Goal: Task Accomplishment & Management: Use online tool/utility

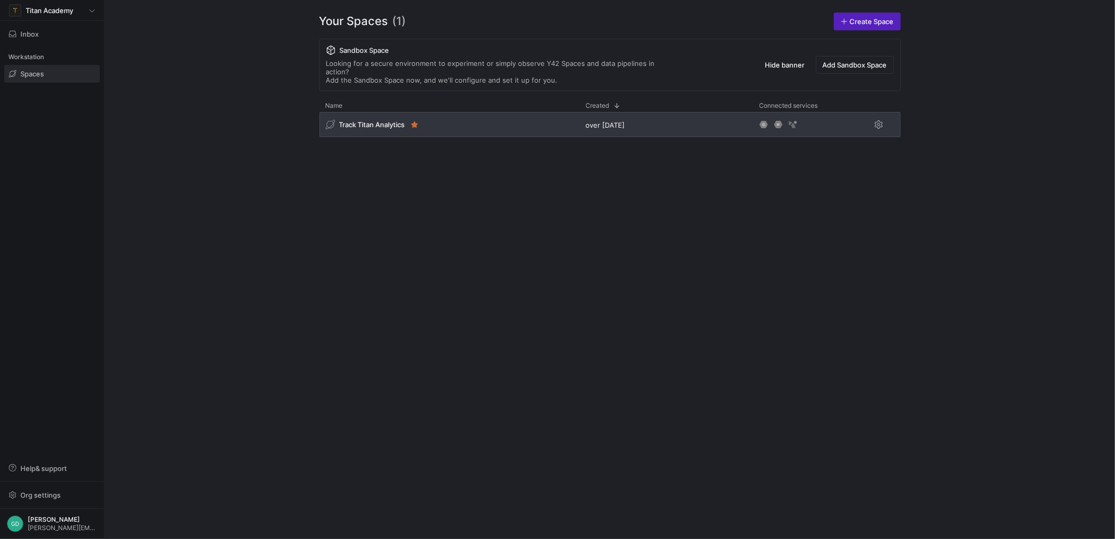
click at [391, 120] on span "Track Titan Analytics" at bounding box center [372, 124] width 66 height 8
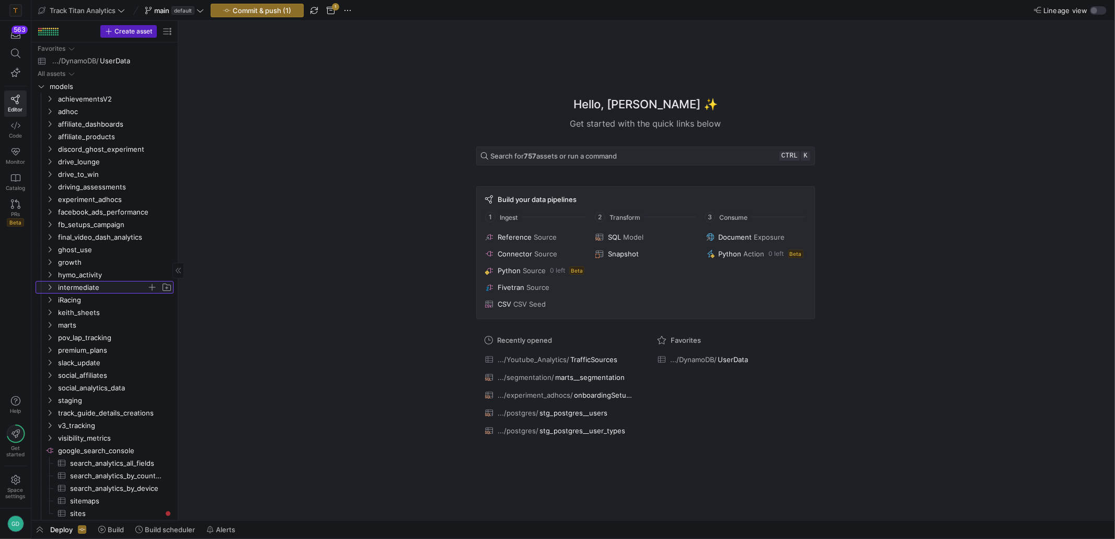
click at [84, 291] on span "intermediate" at bounding box center [102, 287] width 89 height 12
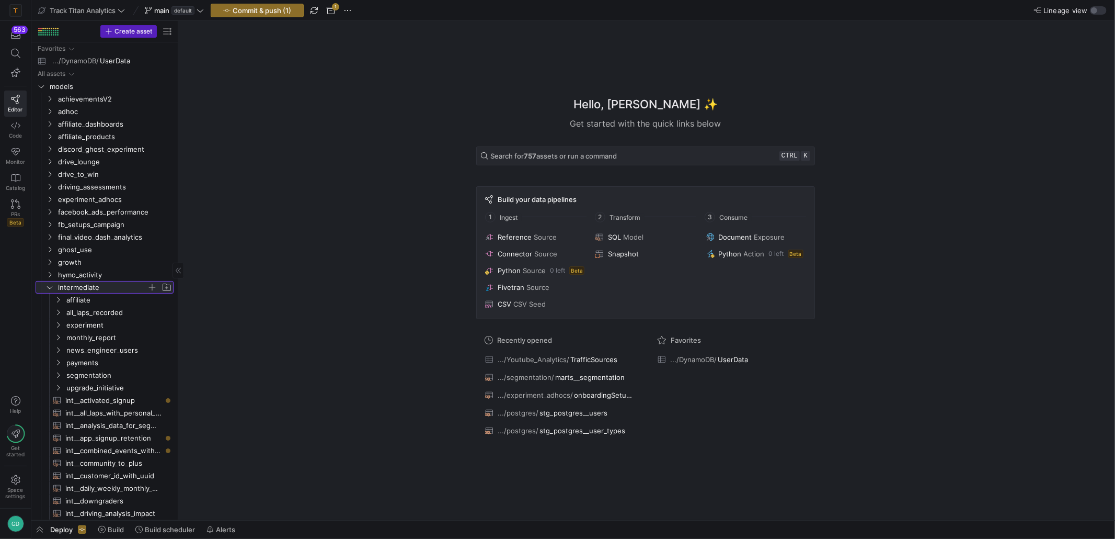
click at [73, 288] on span "intermediate" at bounding box center [102, 287] width 89 height 12
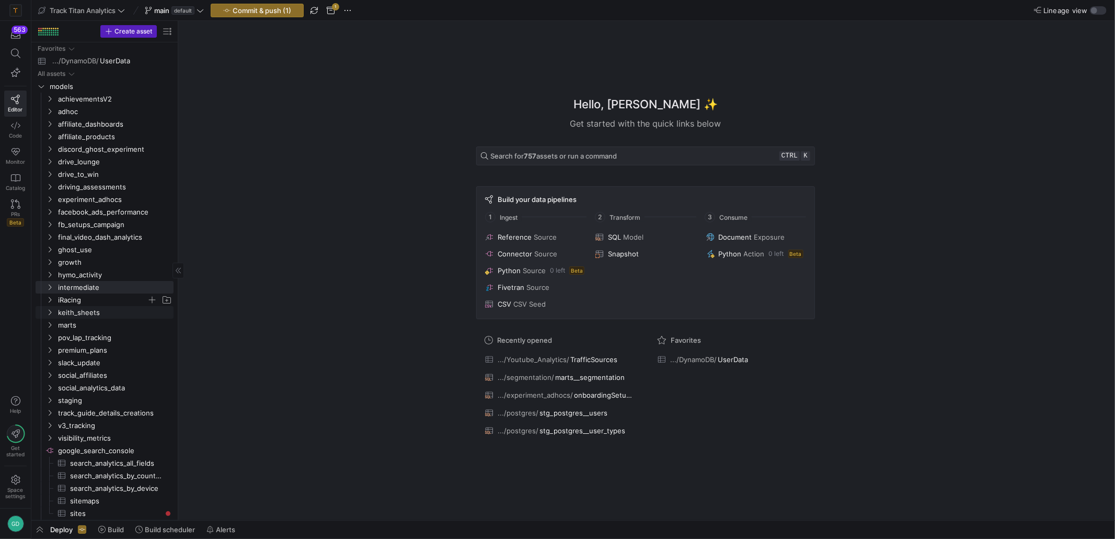
click at [79, 298] on span "iRacing" at bounding box center [102, 300] width 89 height 12
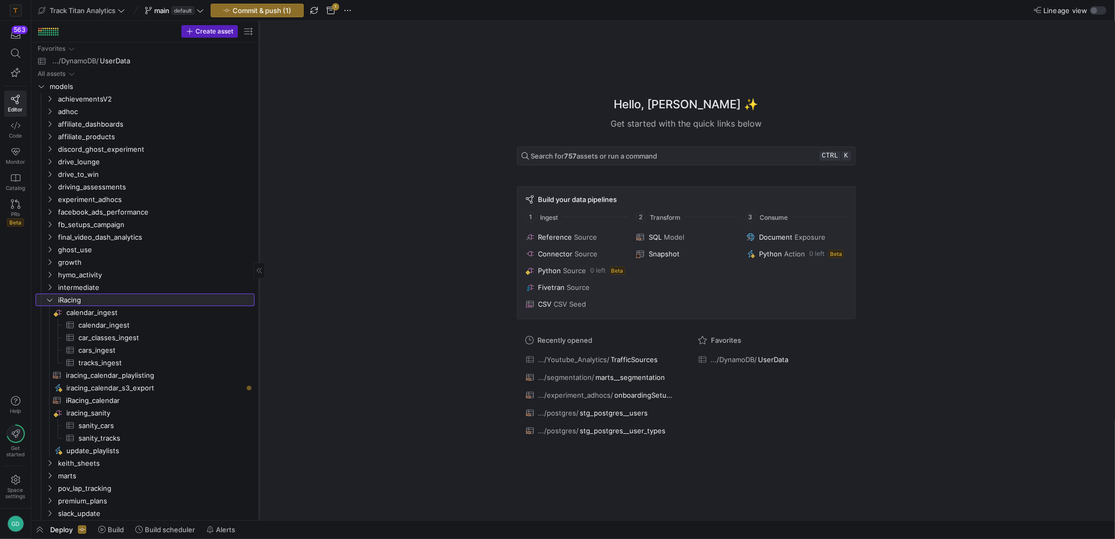
drag, startPoint x: 178, startPoint y: 319, endPoint x: 259, endPoint y: 323, distance: 81.1
click at [259, 323] on div at bounding box center [259, 270] width 1 height 499
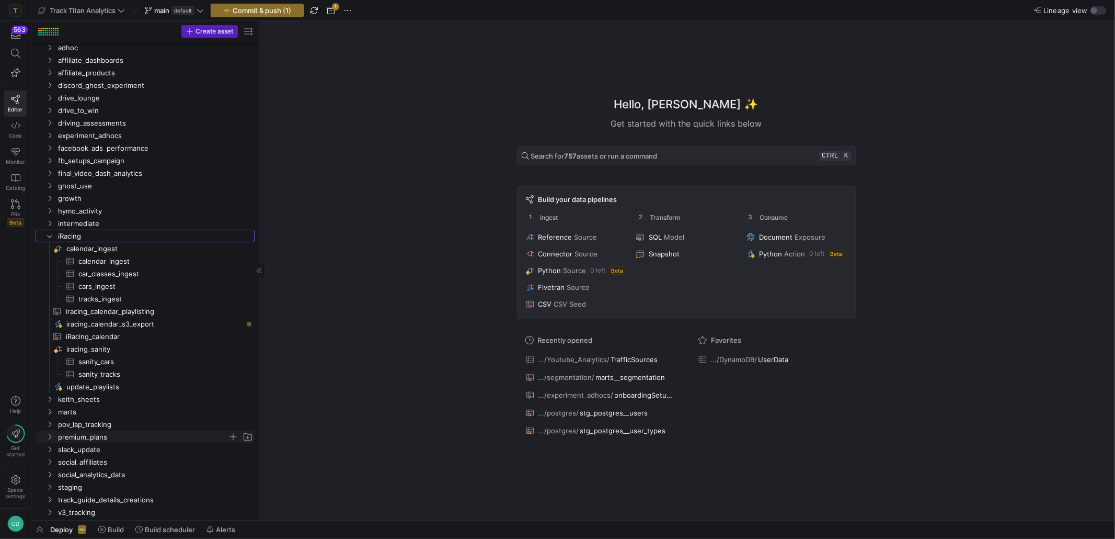
scroll to position [105, 0]
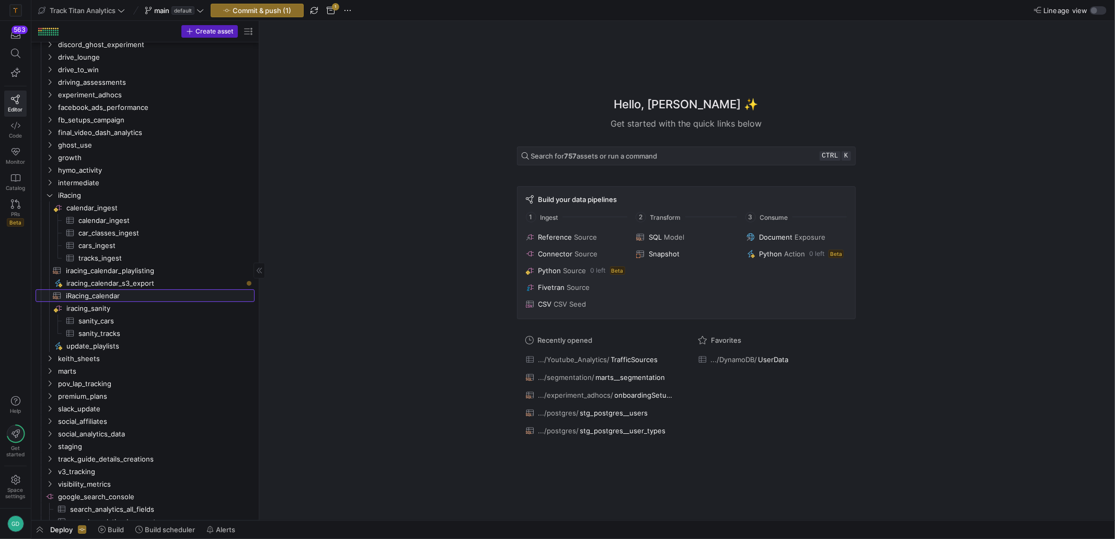
click at [128, 299] on span "iRacing_calendar​​​​​​​​​​" at bounding box center [154, 296] width 177 height 12
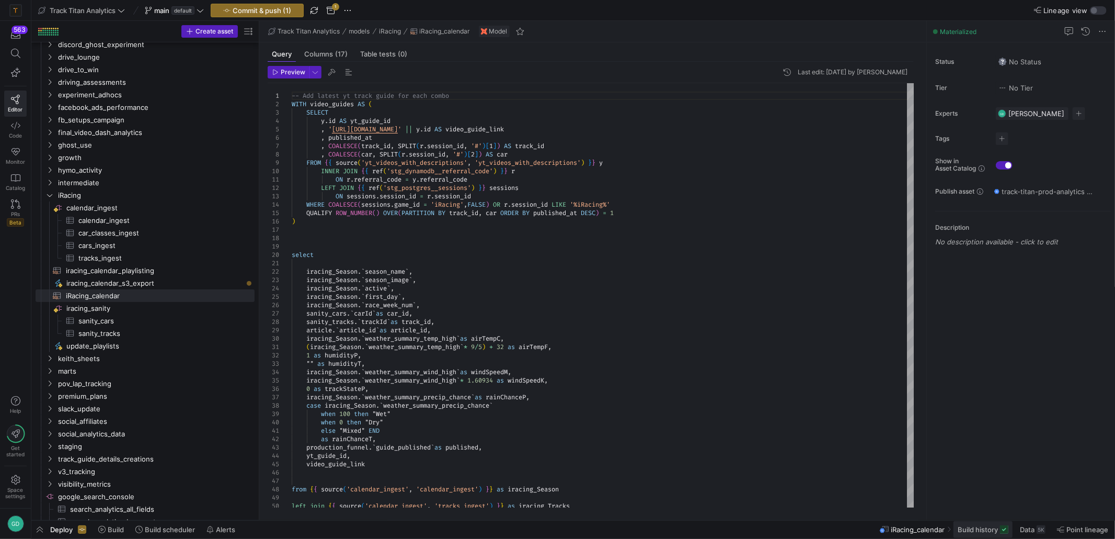
click at [964, 533] on span at bounding box center [983, 529] width 59 height 17
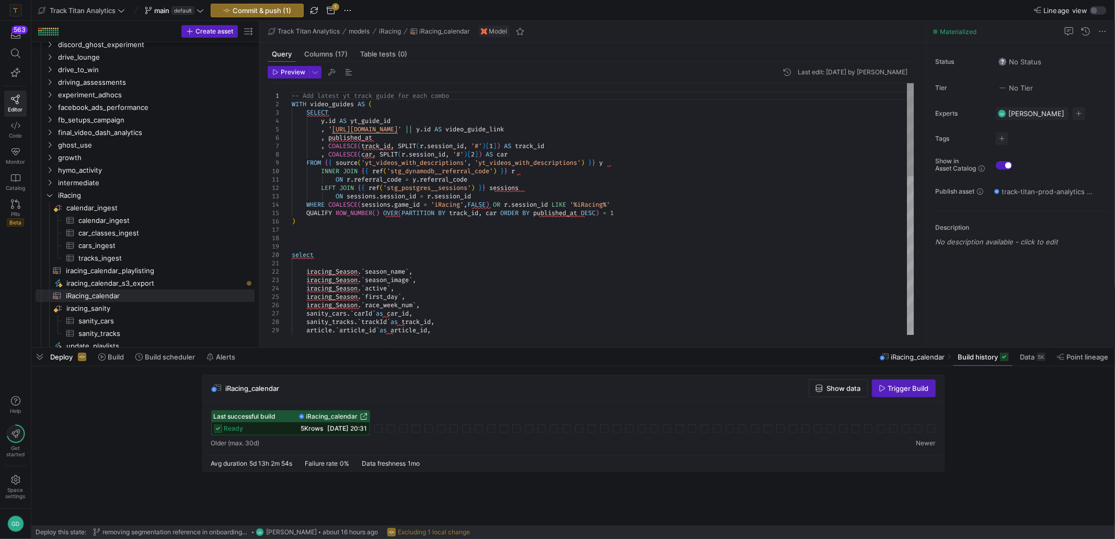
type textarea "ON r.referral_code = y.referral_code LEFT JOIN {{ ref('stg_postgres__sessions')…"
click at [647, 188] on div "-- Add latest yt track guide for each combo WITH video_guides AS ( SELECT y . i…" at bounding box center [603, 422] width 623 height 678
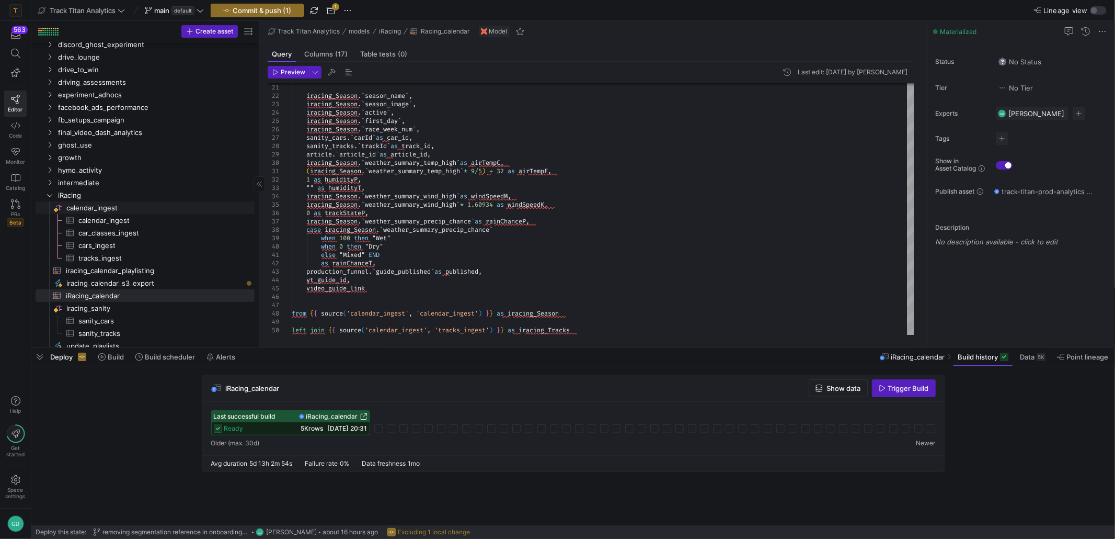
click at [121, 211] on span "calendar_ingest​​​​​​​​" at bounding box center [159, 208] width 187 height 12
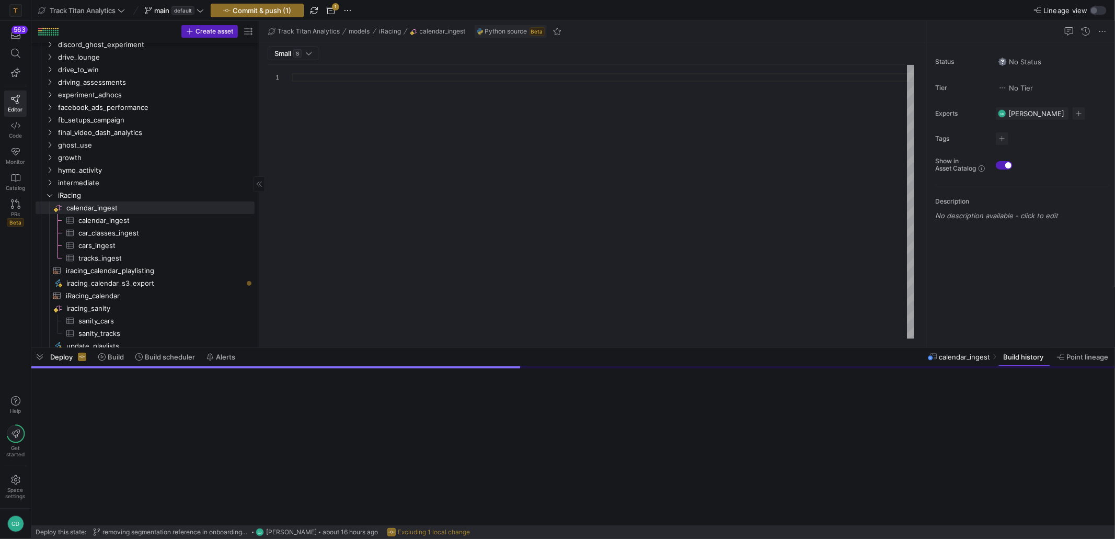
type textarea "import json import logging import pandas as pd import requests import hashlib i…"
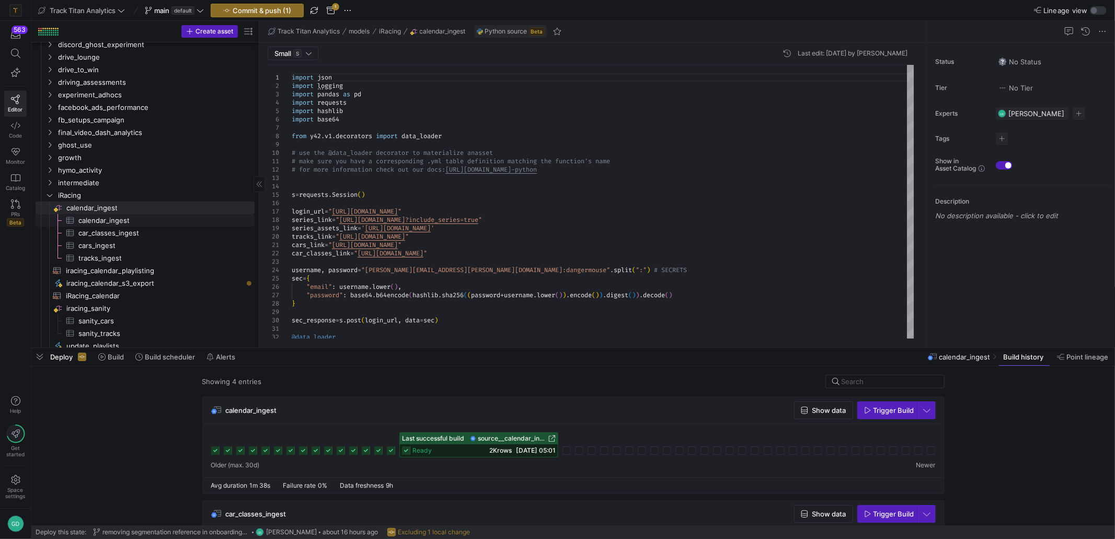
click at [136, 219] on span "calendar_ingest​​​​​​​​​" at bounding box center [160, 220] width 164 height 12
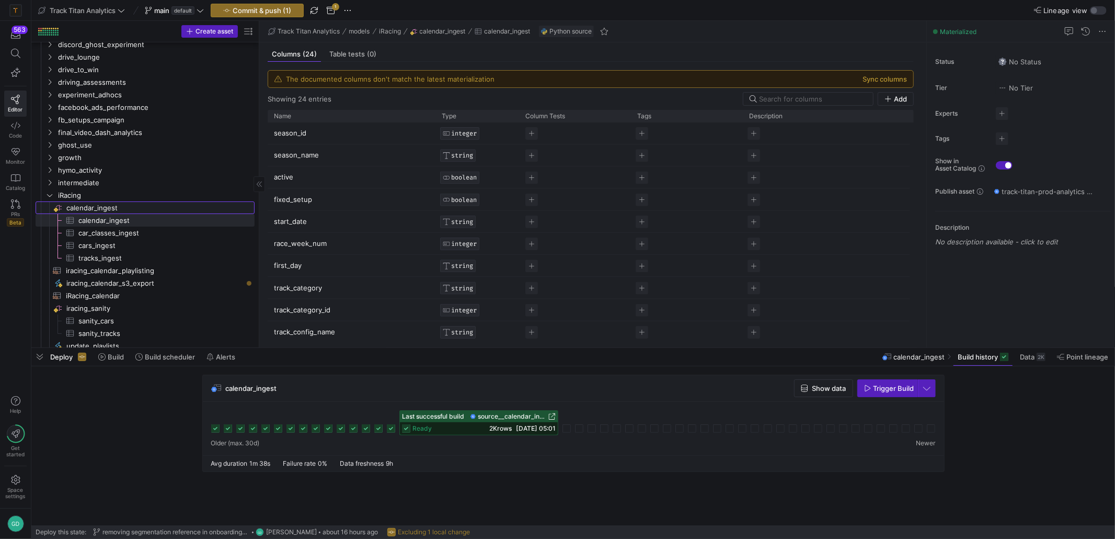
click at [111, 203] on span "calendar_ingest​​​​​​​​" at bounding box center [159, 208] width 187 height 12
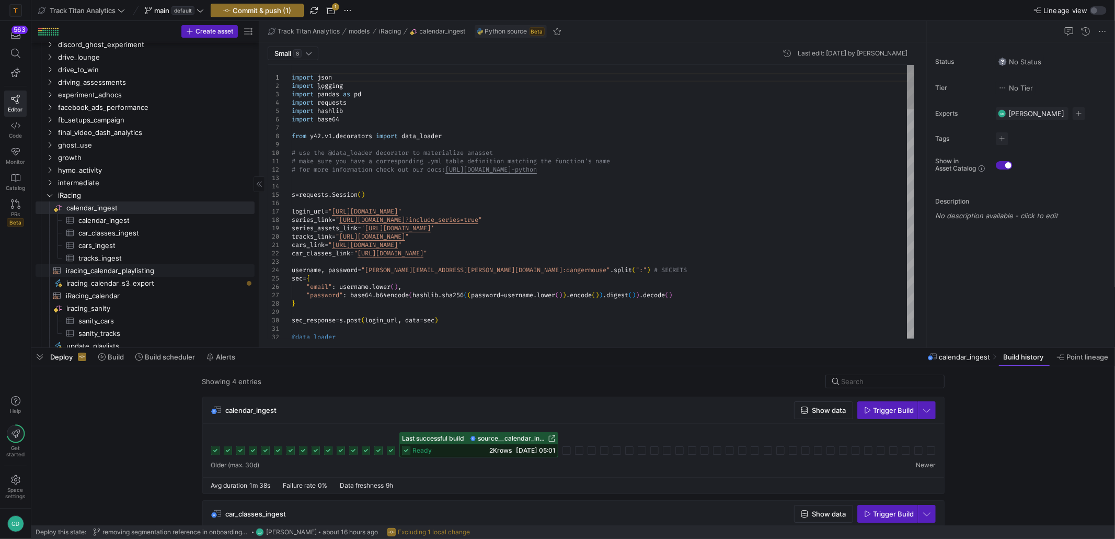
click at [163, 268] on span "iracing_calendar_playlisting​​​​​​​​​​" at bounding box center [154, 271] width 177 height 12
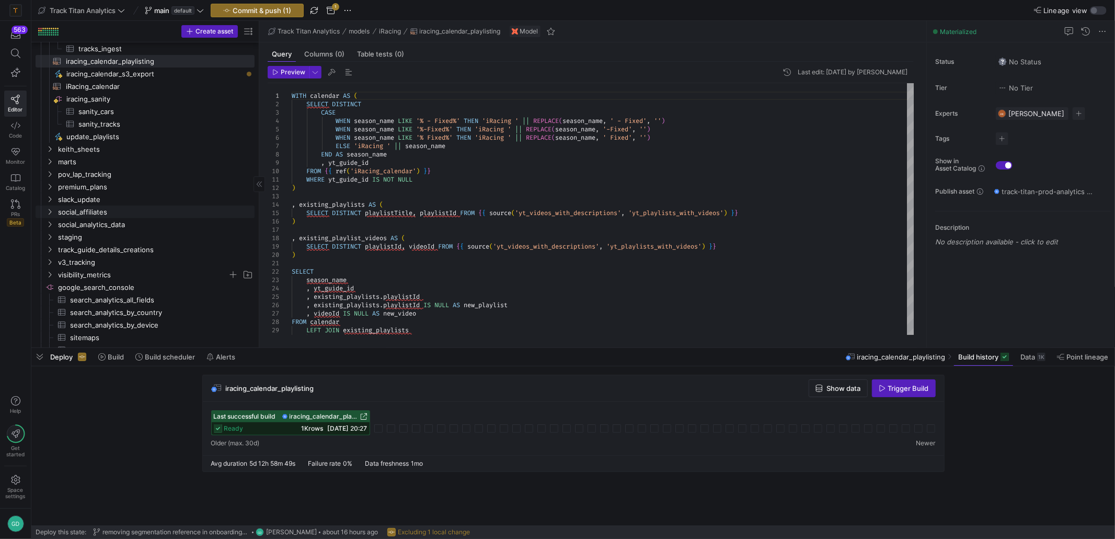
scroll to position [209, 0]
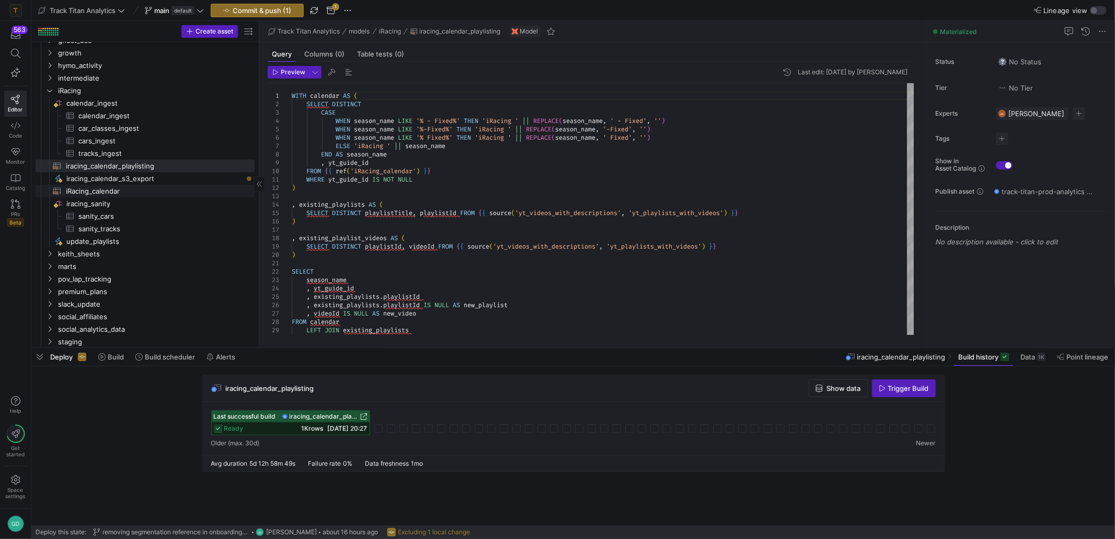
click at [140, 196] on span "iRacing_calendar​​​​​​​​​​" at bounding box center [154, 191] width 177 height 12
type textarea "-- Add latest yt track guide for each combo WITH video_guides AS ( SELECT [DOMA…"
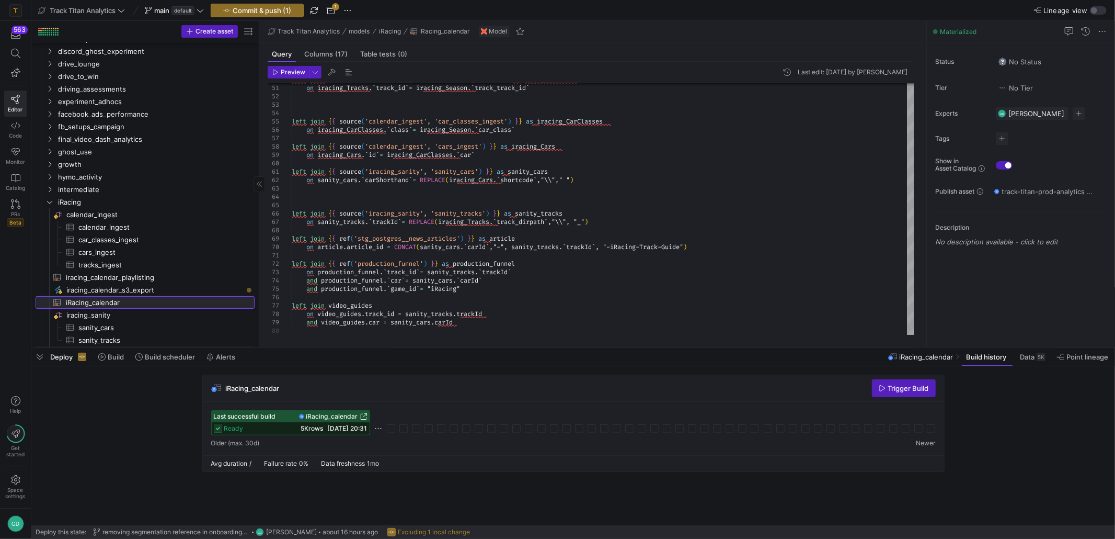
scroll to position [209, 0]
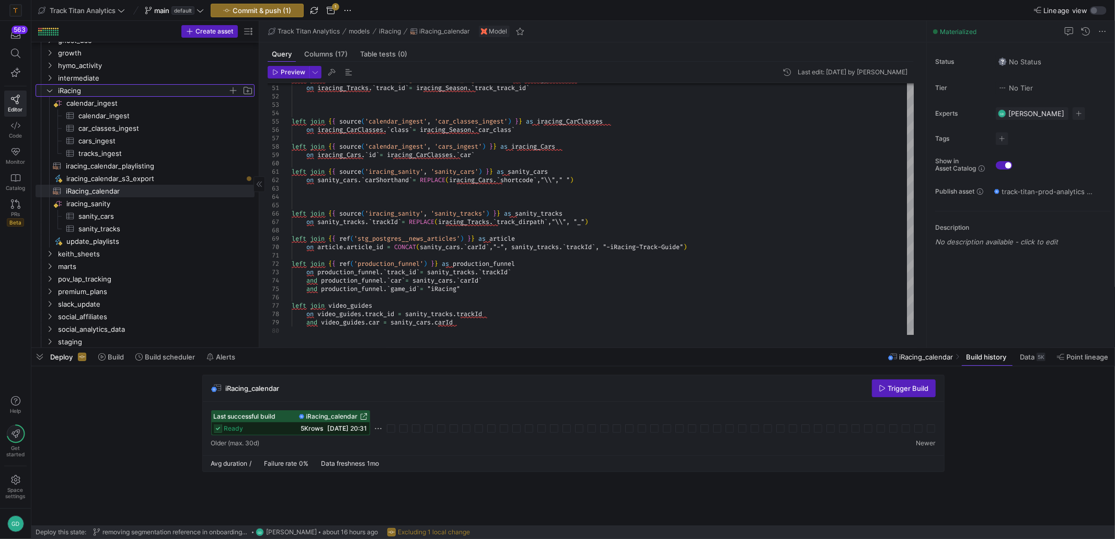
click at [87, 92] on span "iRacing" at bounding box center [143, 91] width 170 height 12
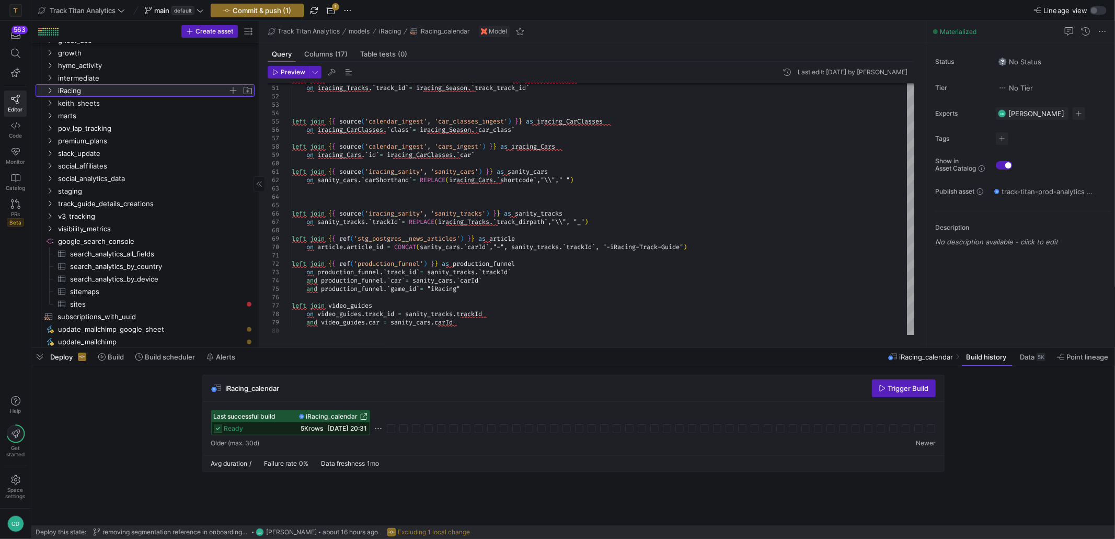
click at [97, 93] on span "iRacing" at bounding box center [143, 91] width 170 height 12
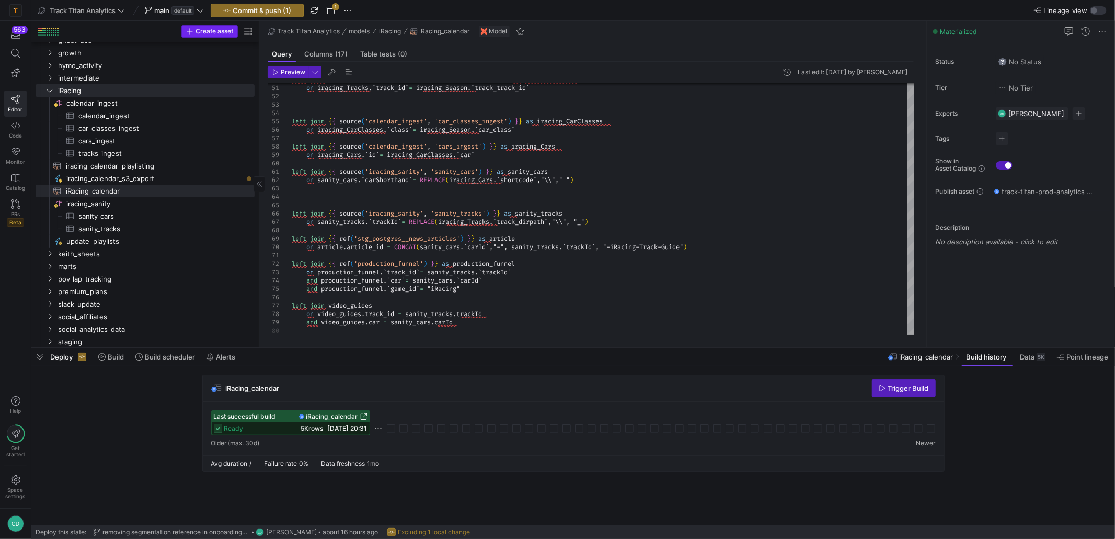
click at [201, 29] on span "Create asset" at bounding box center [215, 31] width 38 height 7
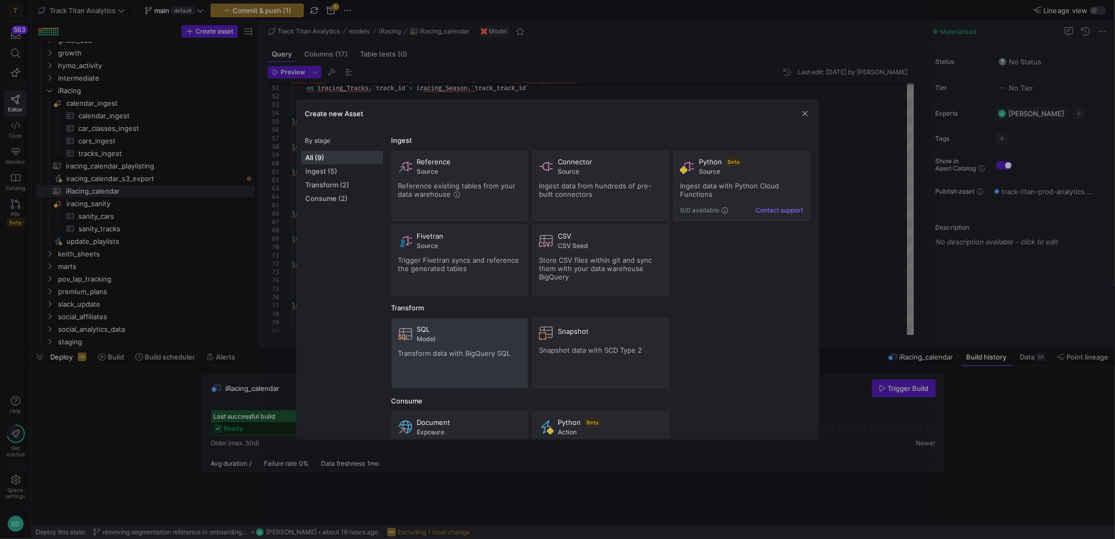
click at [419, 348] on div "SQL Model Transform data with BigQuery SQL" at bounding box center [459, 353] width 123 height 56
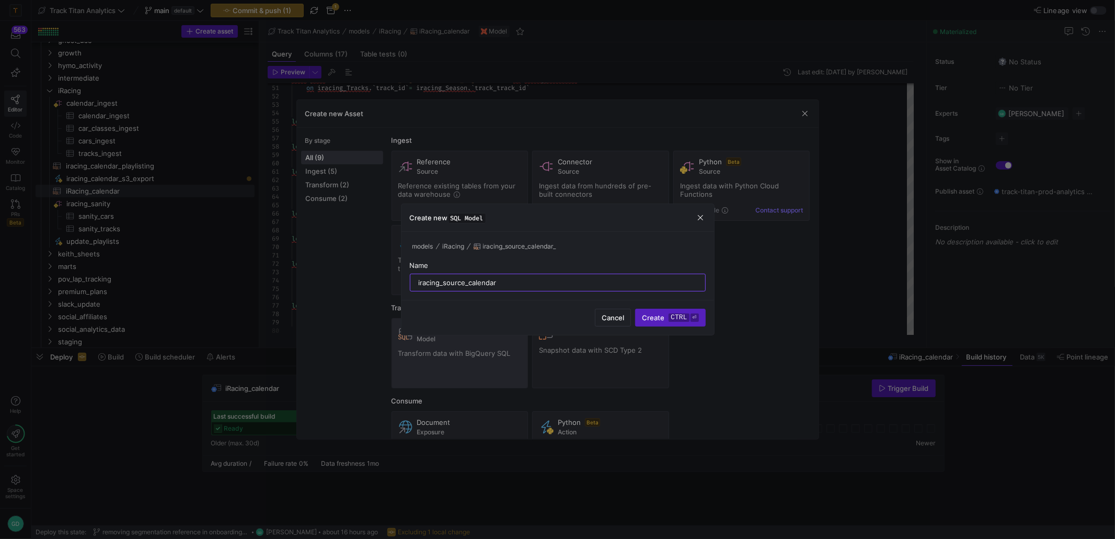
type input "iracing_source_calendar"
click at [635, 309] on button "Create ctrl ⏎" at bounding box center [670, 318] width 70 height 18
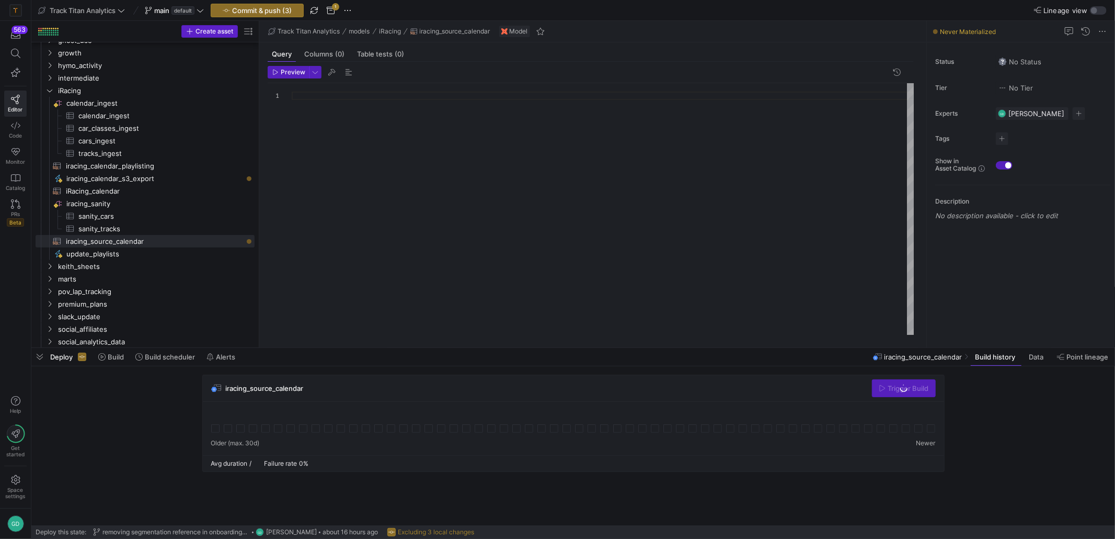
click at [377, 118] on div at bounding box center [603, 209] width 623 height 252
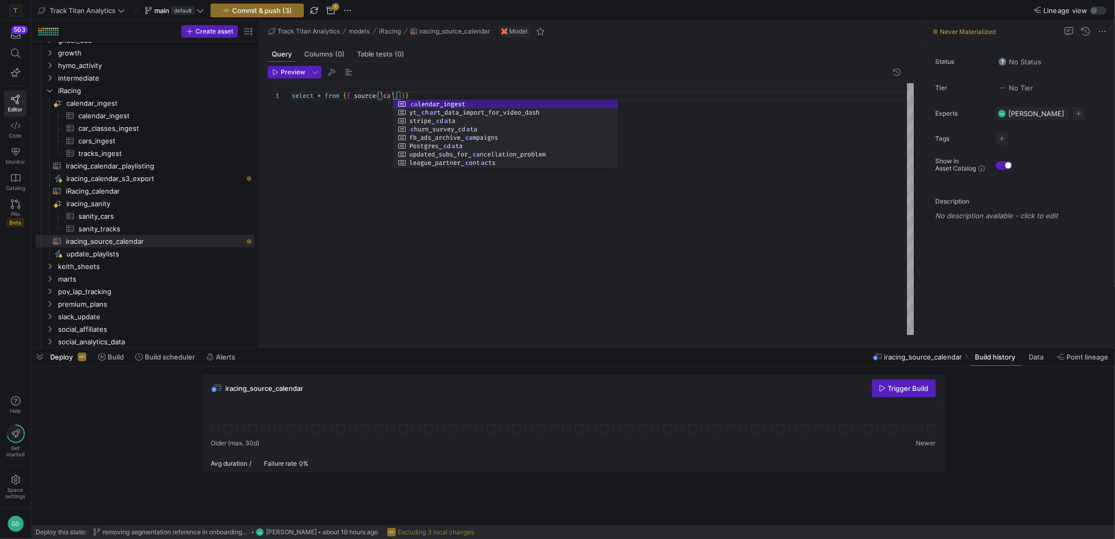
scroll to position [0, 101]
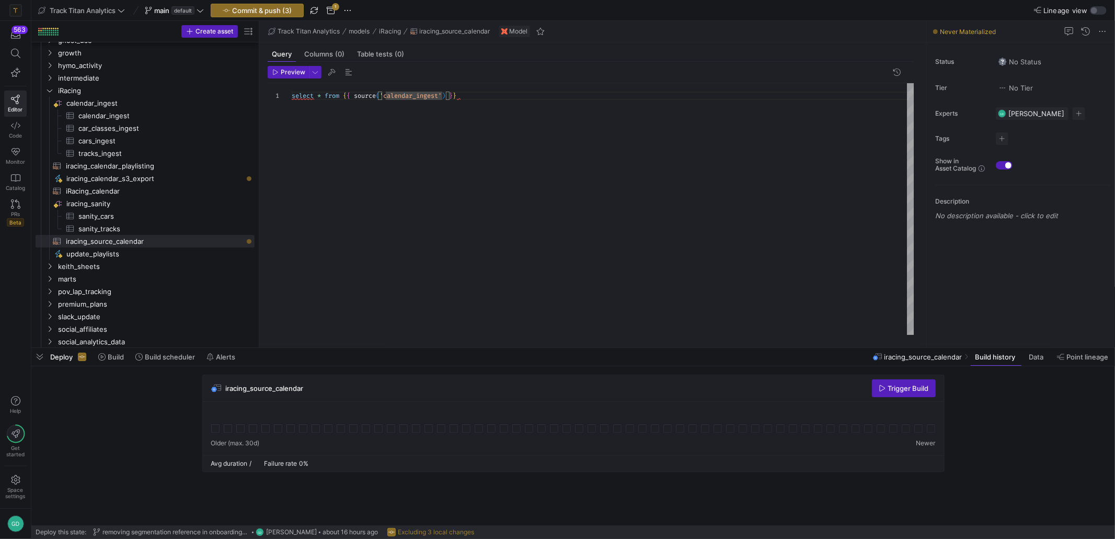
click at [467, 68] on header "Preview" at bounding box center [591, 74] width 646 height 17
click at [448, 98] on div "select * from { { source ( 'calendar_ingest' ) } }" at bounding box center [603, 209] width 623 height 252
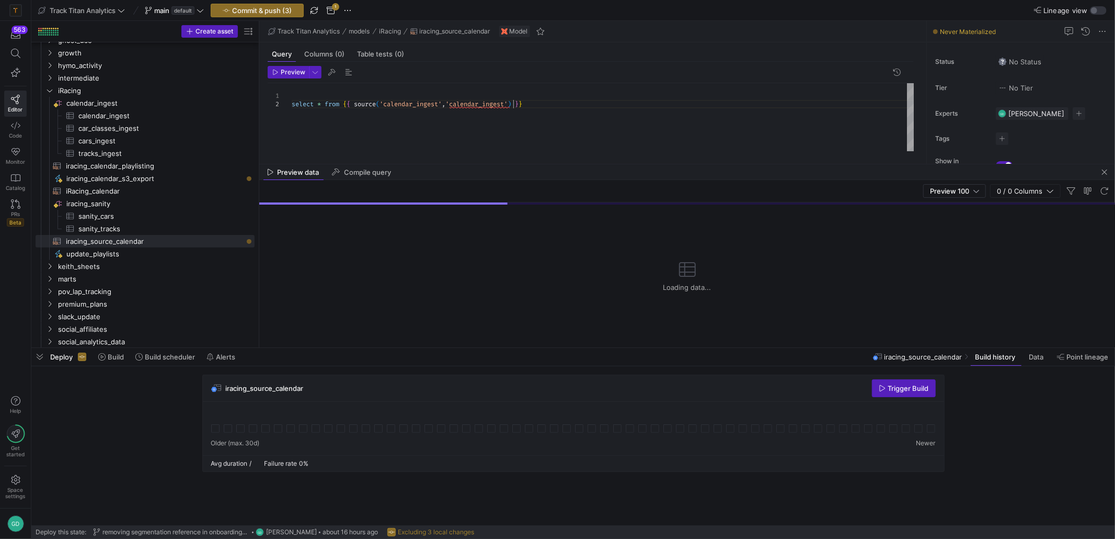
scroll to position [8, 221]
click at [40, 358] on span "button" at bounding box center [39, 357] width 17 height 18
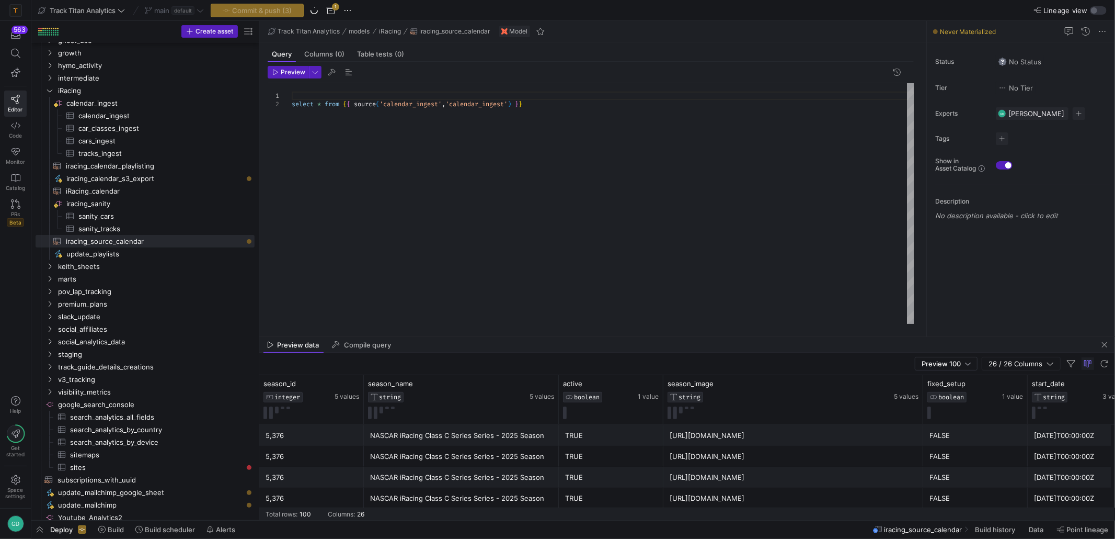
click at [542, 447] on div "NASCAR iRacing Class C Series Series - 2025 Season" at bounding box center [461, 456] width 182 height 20
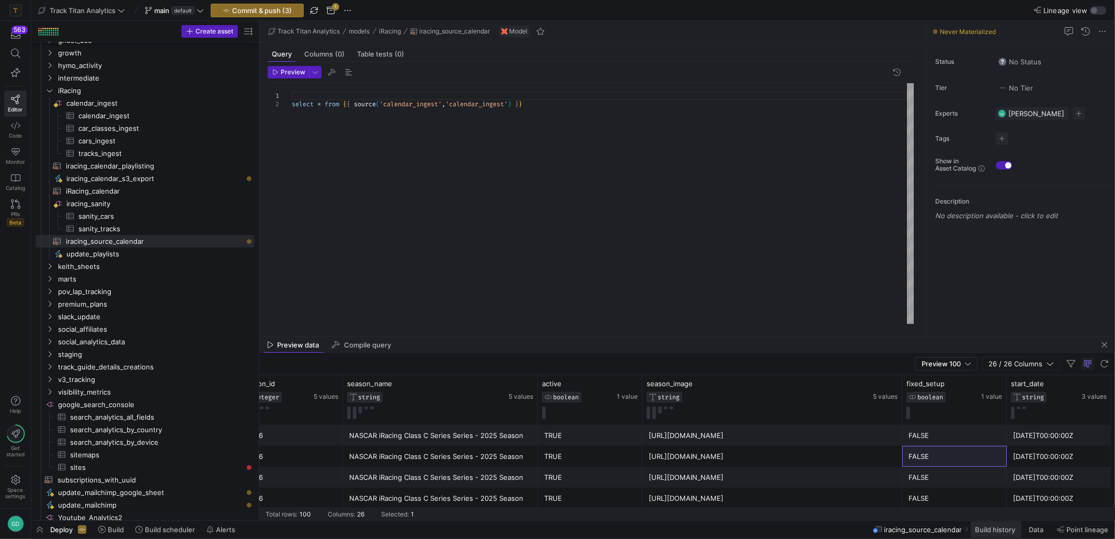
click at [1007, 532] on span "Build history" at bounding box center [995, 529] width 40 height 8
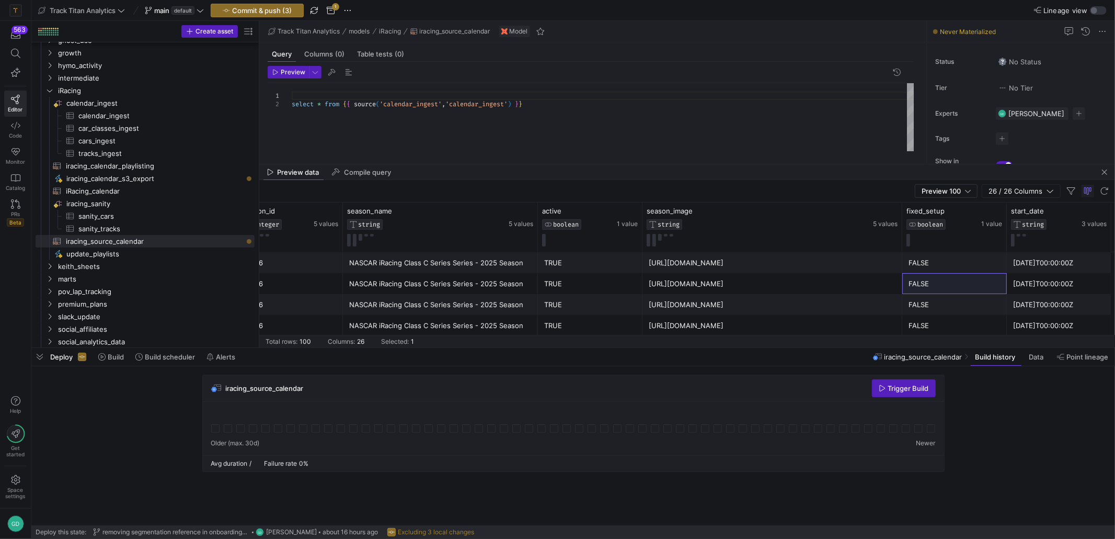
click at [612, 142] on div "select * from { { source ( 'calendar_ingest' , 'calendar_ingest' ) } }" at bounding box center [603, 117] width 623 height 68
click at [599, 116] on div "select * from { { source ( 'calendar_ingest' , 'calendar_ingest' ) } }" at bounding box center [603, 117] width 623 height 68
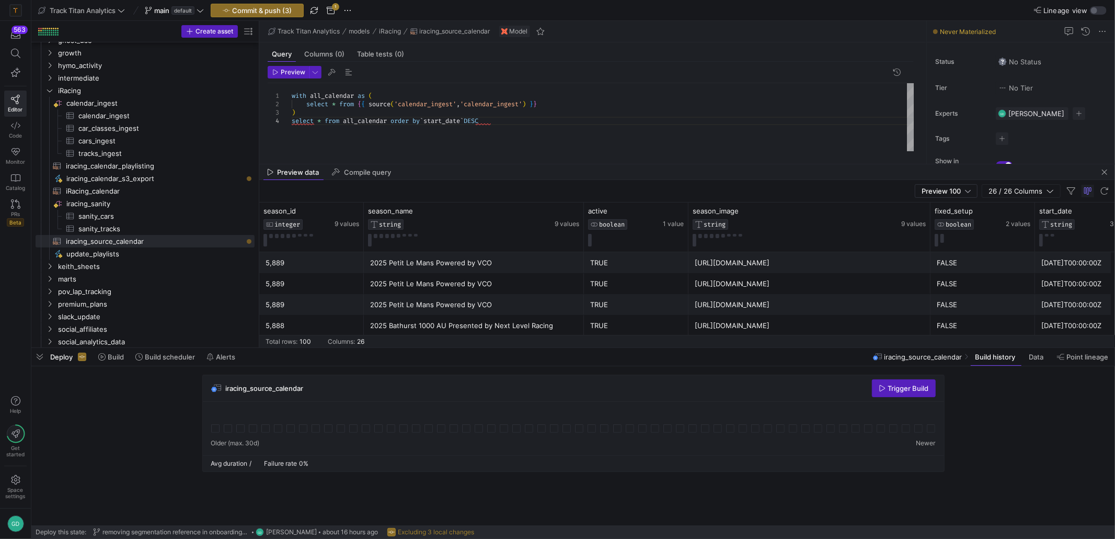
click at [526, 132] on div "with all_calendar as ( select * from { { source ( 'calendar_ingest' , 'calendar…" at bounding box center [603, 117] width 623 height 68
type textarea "with all_calendar as ( select * from {{ source('calendar_ingest','calendar_inge…"
click at [521, 156] on mat-tab-group "Query Columns (0) Table tests (0) Preview 1 2 3 4 with all_calendar as ( select…" at bounding box center [590, 102] width 663 height 121
click at [515, 135] on div "with all_calendar as ( select * from { { source ( 'calendar_ingest' , 'calendar…" at bounding box center [603, 117] width 623 height 68
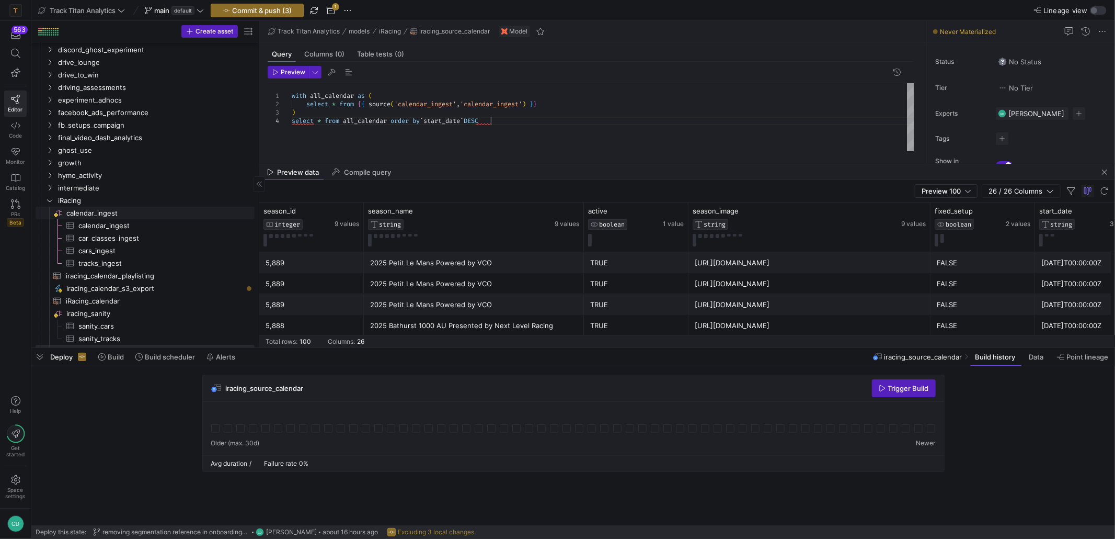
scroll to position [105, 0]
click at [143, 224] on span "calendar_ingest​​​​​​​​​" at bounding box center [160, 220] width 164 height 12
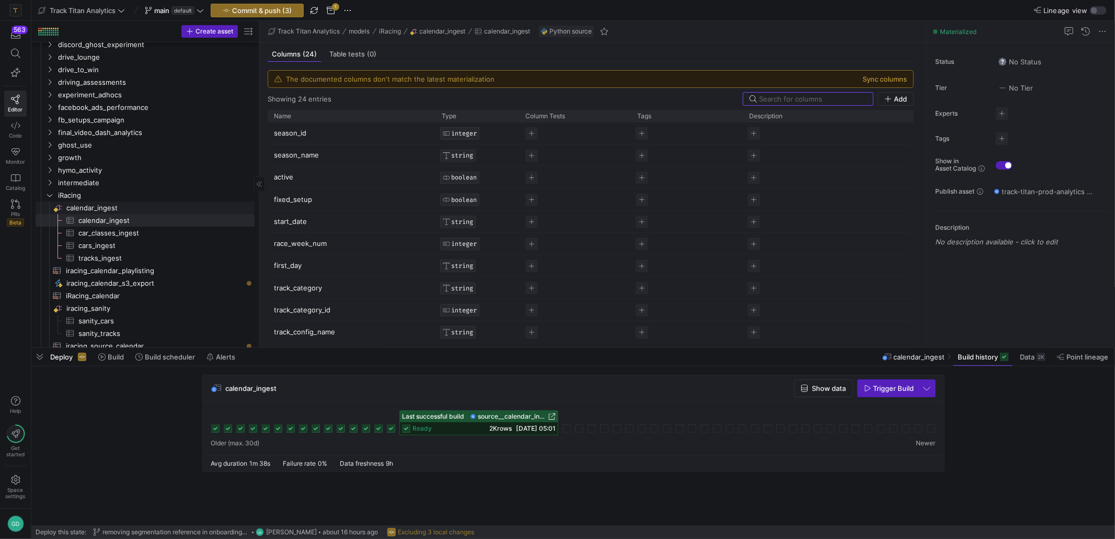
click at [120, 212] on span "calendar_ingest​​​​​​​​" at bounding box center [159, 208] width 187 height 12
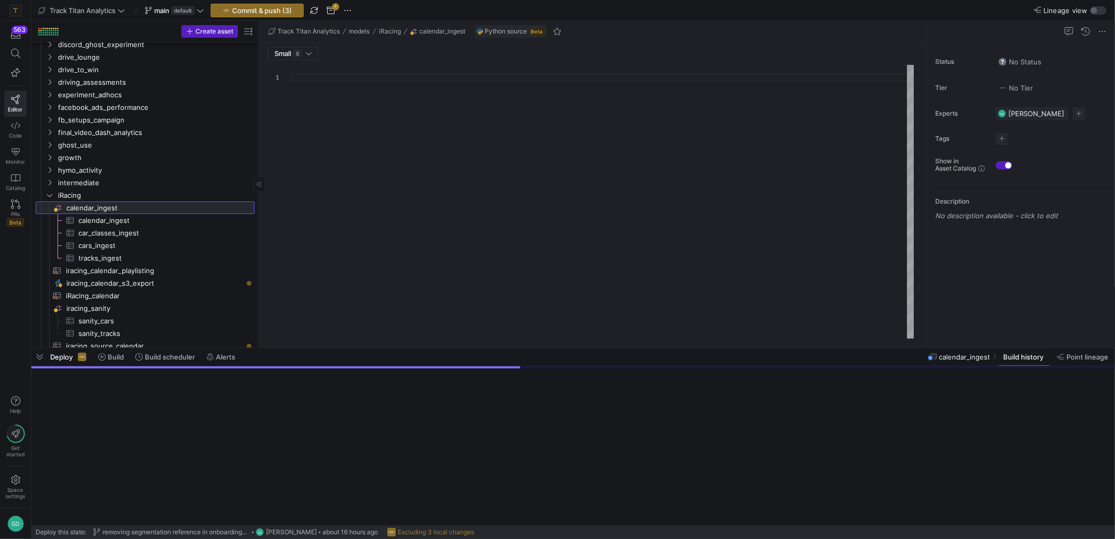
type textarea "import json import logging import pandas as pd import requests import hashlib i…"
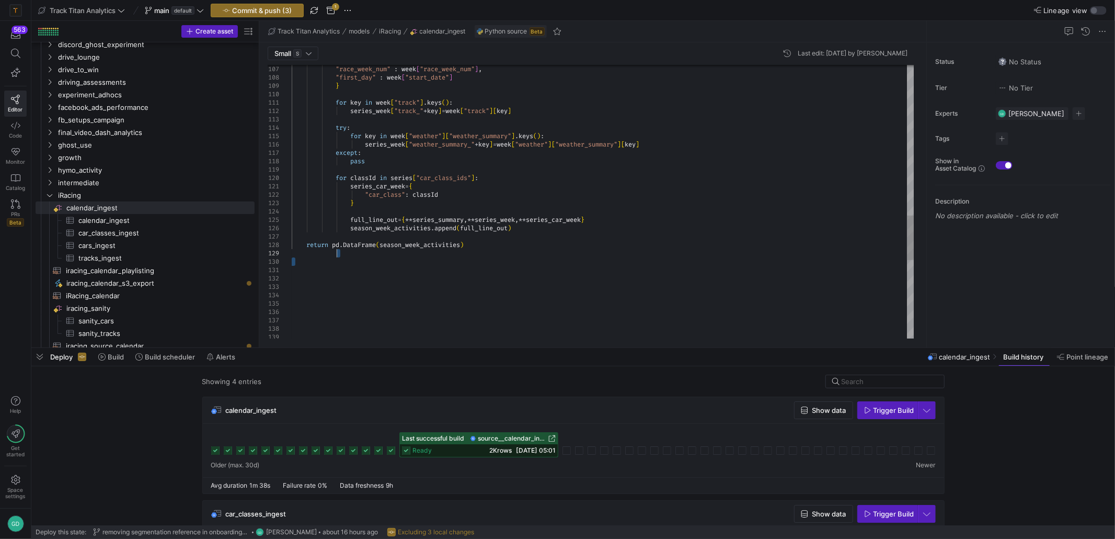
drag, startPoint x: 545, startPoint y: 266, endPoint x: 236, endPoint y: -23, distance: 422.9
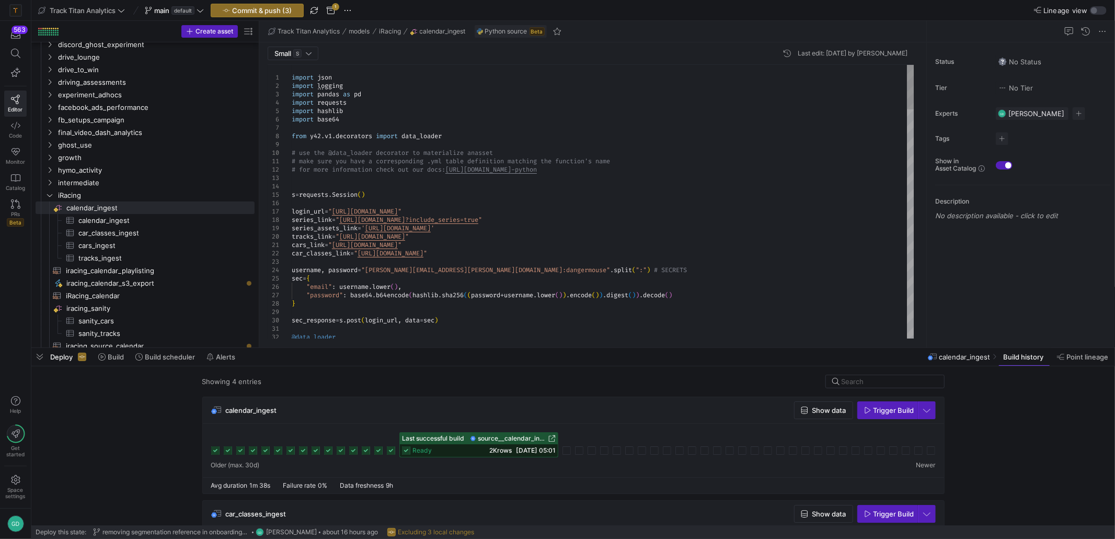
click at [145, 302] on link "iracing_sanity​​​​​​​​" at bounding box center [145, 308] width 219 height 13
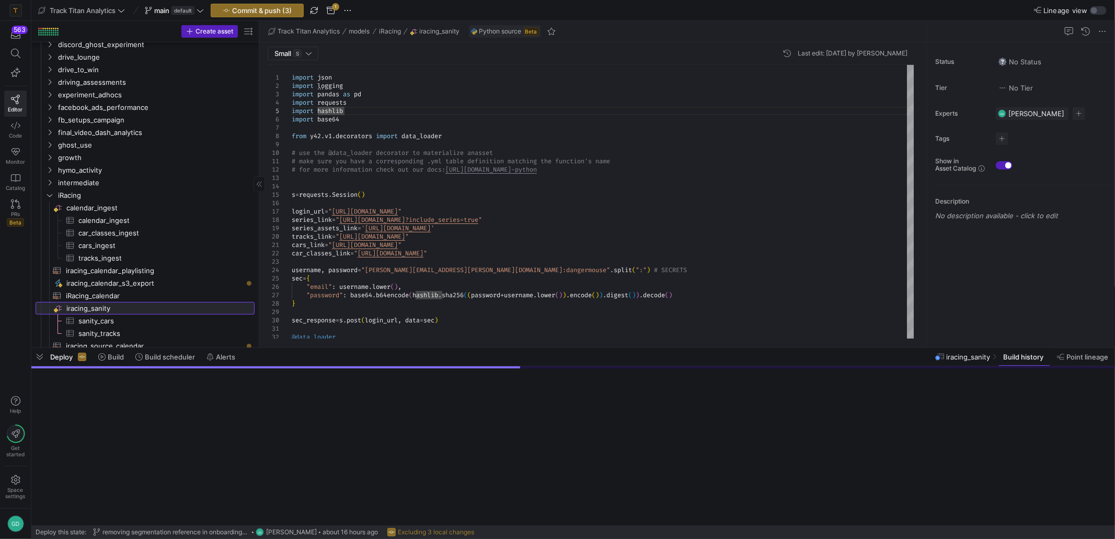
type textarea "import json import logging import pandas as pd import requests from y42.v1.deco…"
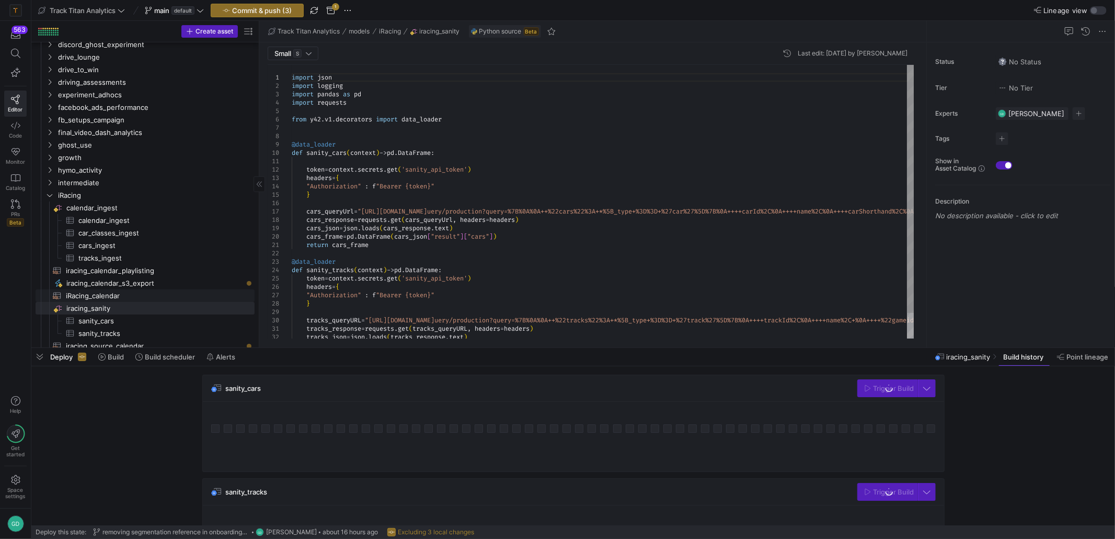
click at [144, 300] on span "iRacing_calendar​​​​​​​​​​" at bounding box center [154, 296] width 177 height 12
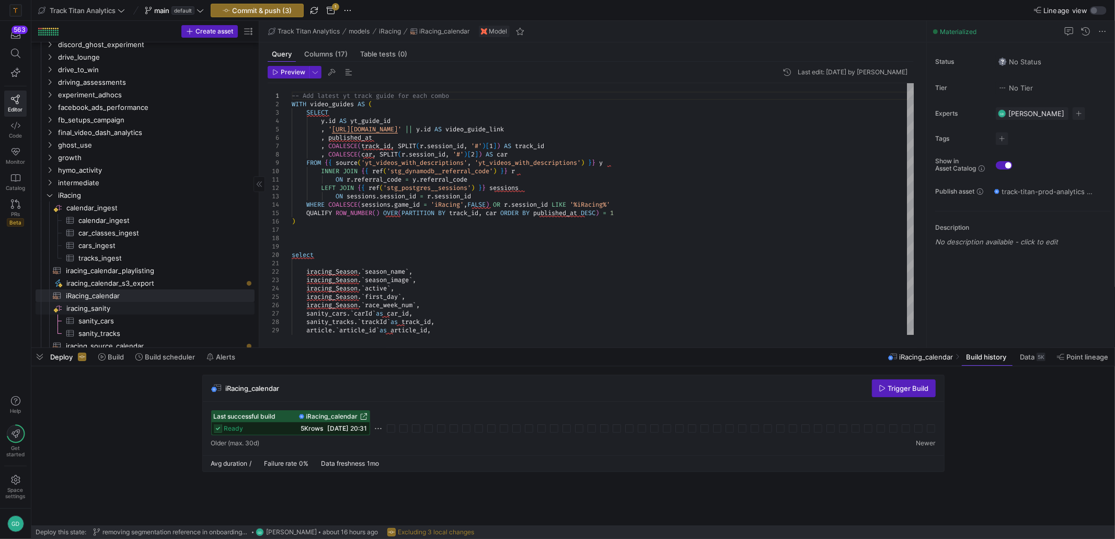
scroll to position [314, 0]
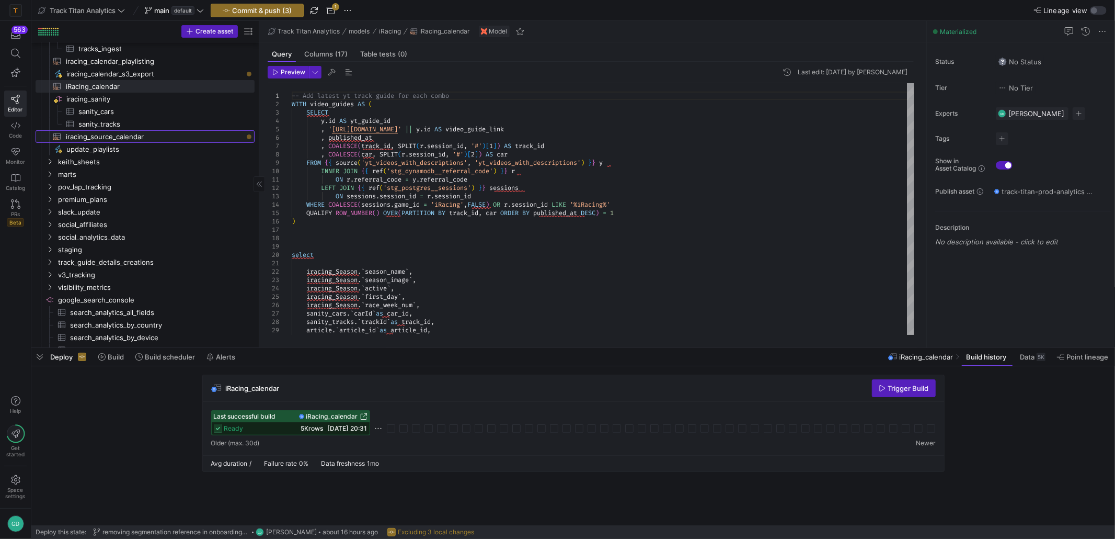
click at [108, 138] on span "iracing_source_calendar​​​​​​​​​​" at bounding box center [154, 137] width 177 height 12
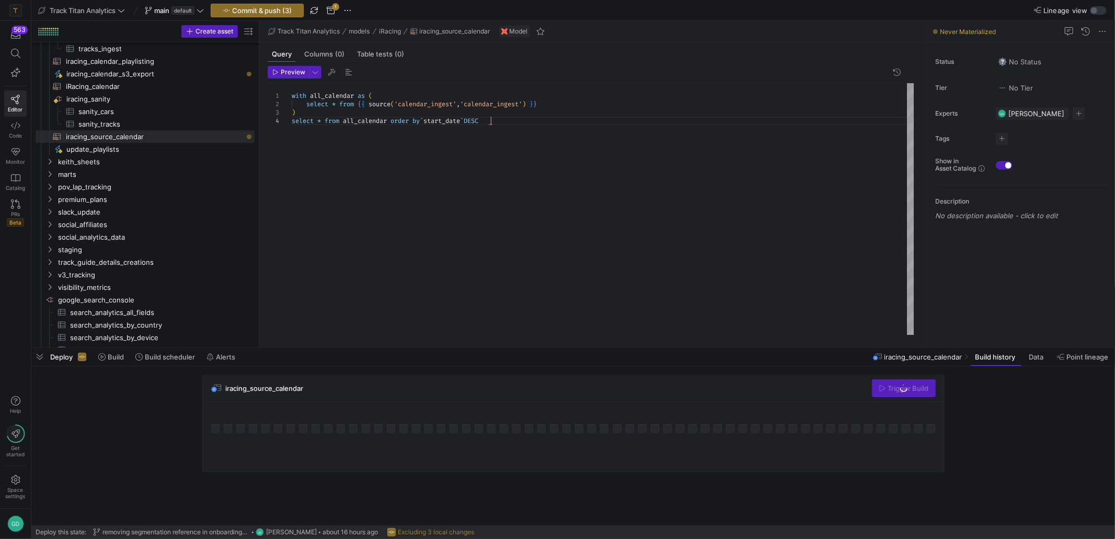
click at [462, 169] on div "with all_calendar as ( select * from { { source ( 'calendar_ingest' , 'calendar…" at bounding box center [603, 209] width 623 height 252
click at [510, 124] on div "with all_calendar as ( select * from { { source ( 'calendar_ingest' , 'calendar…" at bounding box center [603, 209] width 623 height 252
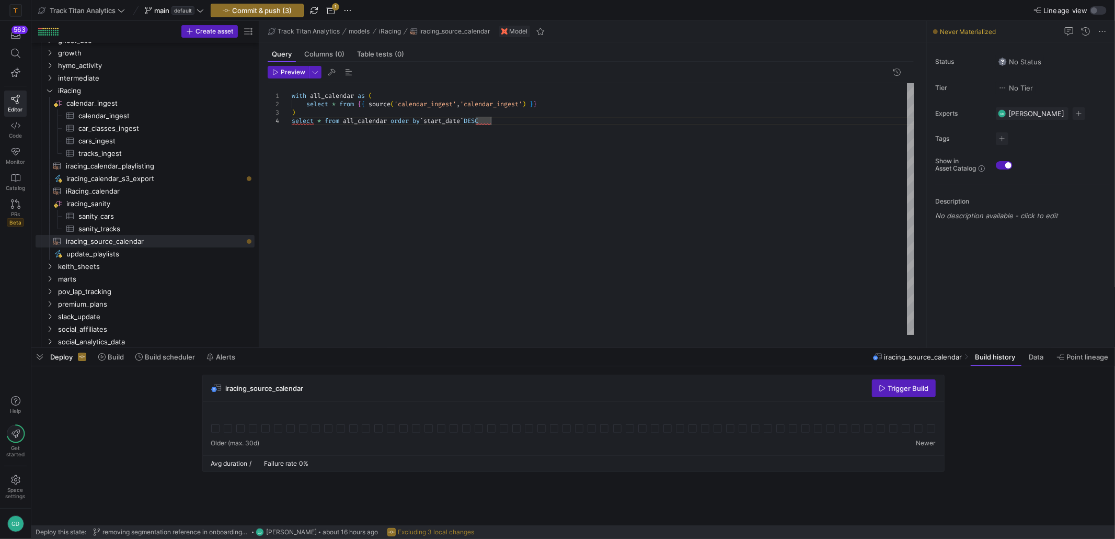
click at [467, 160] on div "with all_calendar as ( select * from { { source ( 'calendar_ingest' , 'calendar…" at bounding box center [603, 209] width 623 height 252
click at [292, 77] on span "button" at bounding box center [288, 72] width 40 height 12
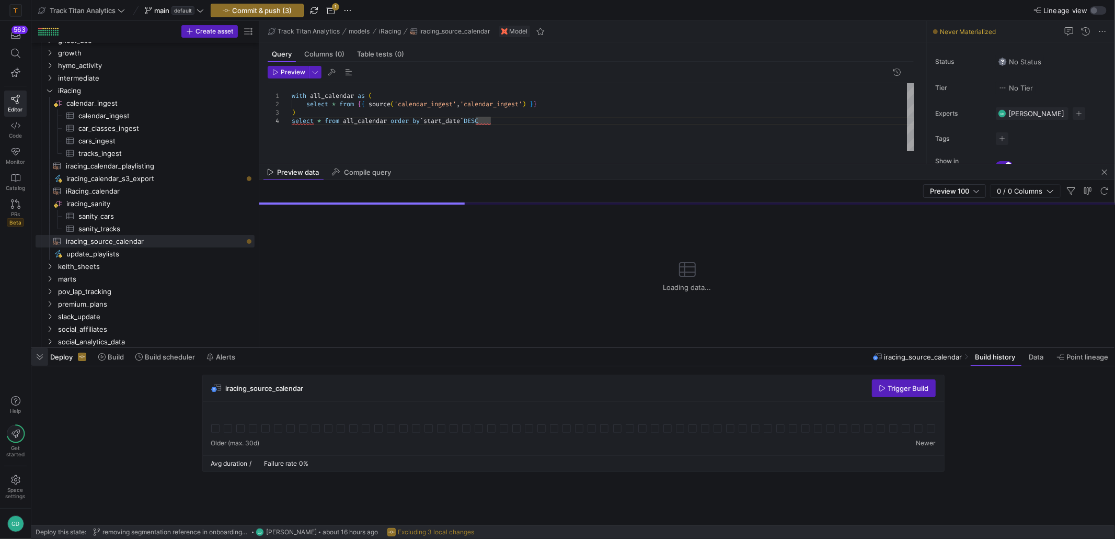
click at [39, 360] on span "button" at bounding box center [39, 357] width 17 height 18
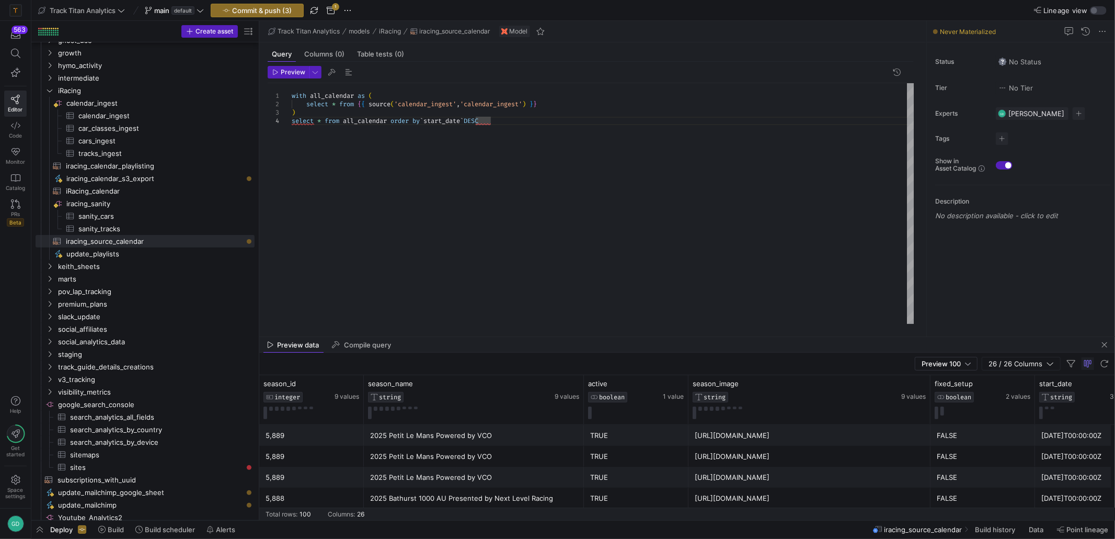
drag, startPoint x: 390, startPoint y: 510, endPoint x: 391, endPoint y: 495, distance: 15.2
click at [389, 510] on y42-table-data-footer "Total rows: 100 Columns: 26" at bounding box center [687, 513] width 856 height 13
click at [392, 492] on div "2025 Bathurst 1000 AU Presented by Next Level Racing" at bounding box center [474, 498] width 208 height 20
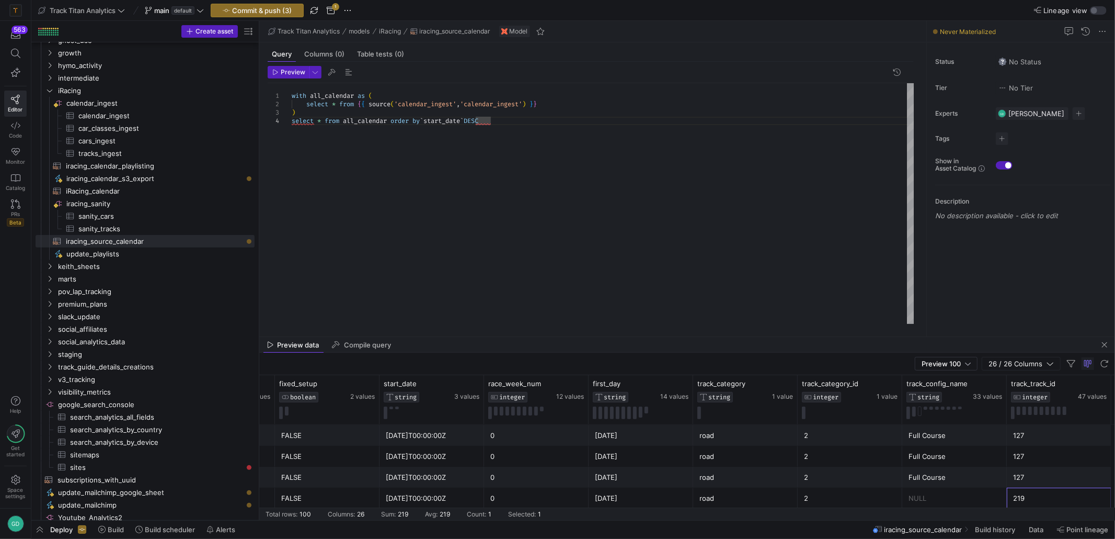
scroll to position [0, 760]
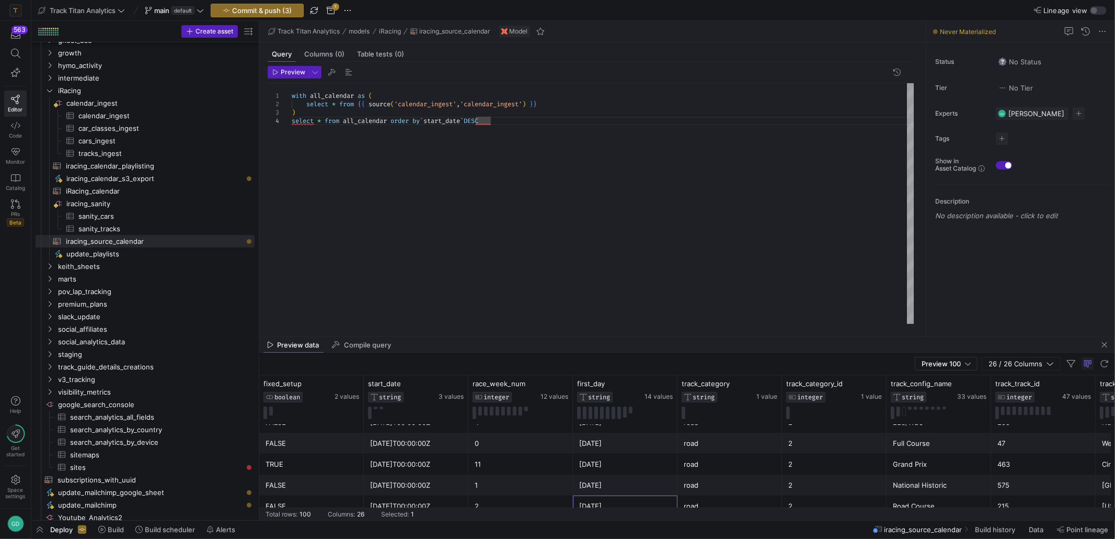
click at [434, 127] on div "with all_calendar as ( select * from { { source ( 'calendar_ingest' , 'calendar…" at bounding box center [603, 203] width 623 height 241
click at [436, 122] on div "with all_calendar as ( select * from { { source ( 'calendar_ingest' , 'calendar…" at bounding box center [603, 203] width 623 height 241
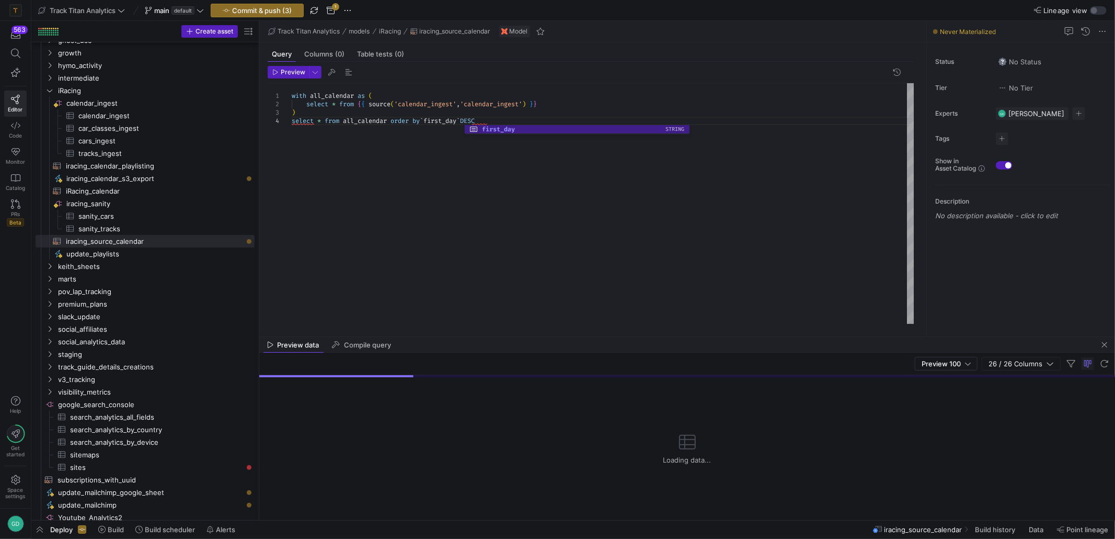
click at [533, 246] on div "with all_calendar as ( select * from { { source ( 'calendar_ingest' , 'calendar…" at bounding box center [603, 203] width 623 height 241
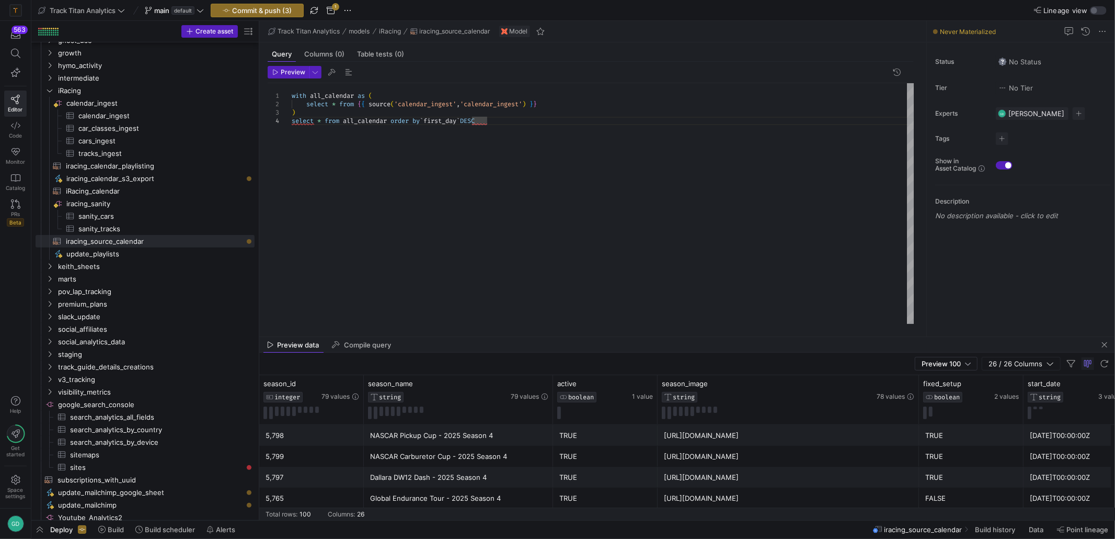
click at [463, 437] on div "NASCAR Pickup Cup - 2025 Season 4" at bounding box center [458, 435] width 177 height 20
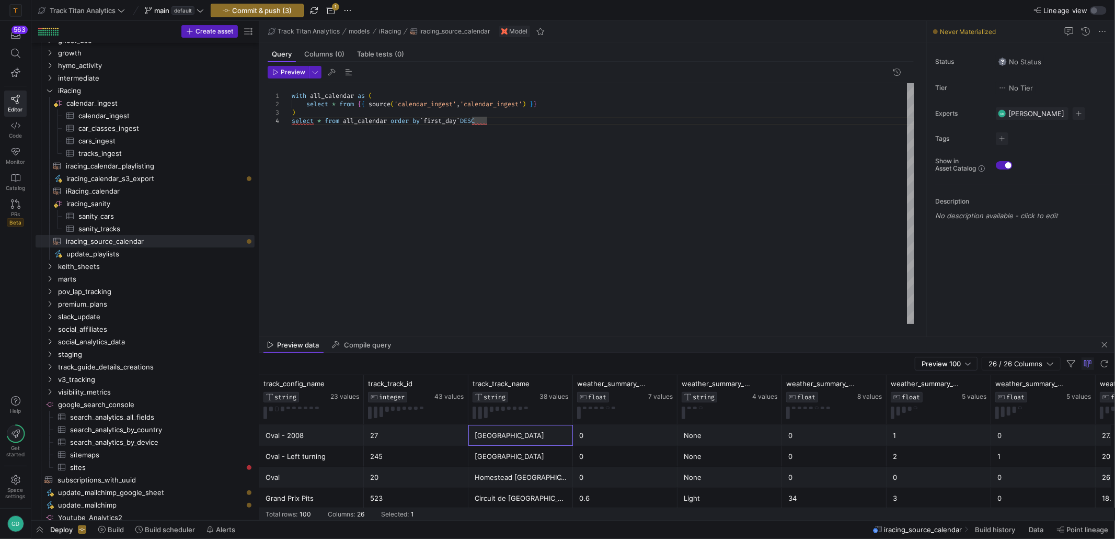
click at [431, 226] on div "with all_calendar as ( select * from { { source ( 'calendar_ingest' , 'calendar…" at bounding box center [603, 203] width 623 height 241
click at [126, 168] on span "iracing_calendar_playlisting​​​​​​​​​​" at bounding box center [154, 166] width 177 height 12
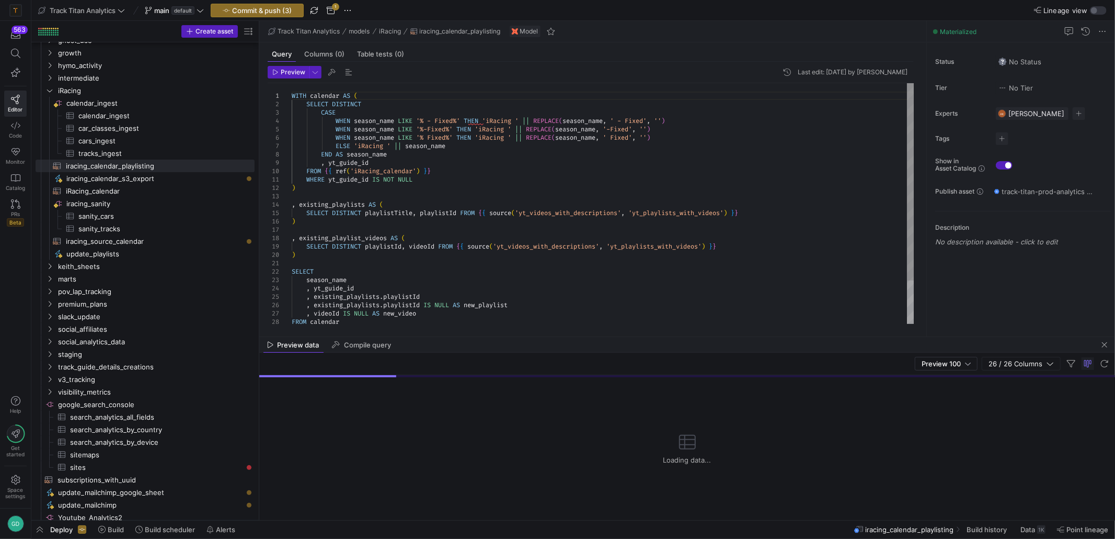
type textarea "WHERE yt_guide_id IS NOT NULL ) , existing_playlists AS ( SELECT DISTINCT playl…"
click at [457, 221] on div "WITH calendar AS ( SELECT DISTINCT CASE WHEN season_name LIKE '% - Fixed%' THEN…" at bounding box center [603, 229] width 623 height 293
click at [153, 182] on span "iracing_calendar_s3_export​​​​​" at bounding box center [154, 179] width 176 height 12
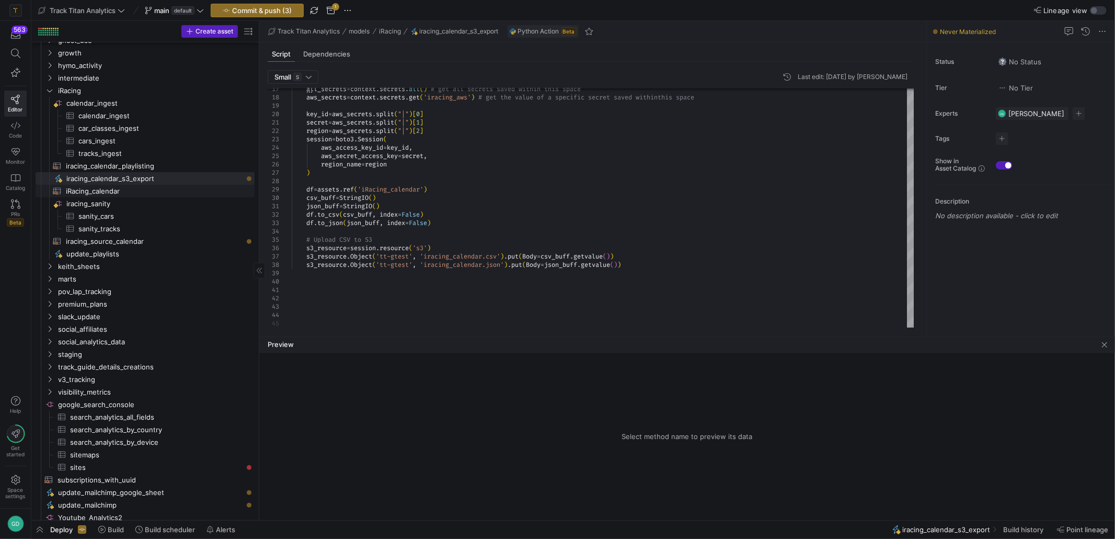
click at [143, 190] on span "iRacing_calendar​​​​​​​​​​" at bounding box center [154, 191] width 177 height 12
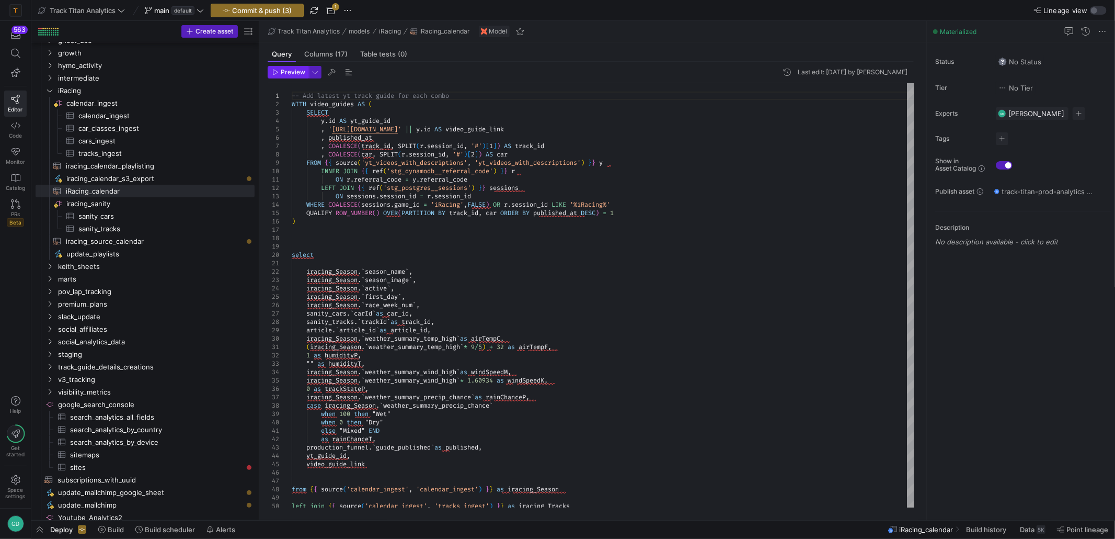
click at [280, 70] on span "Preview" at bounding box center [288, 72] width 33 height 7
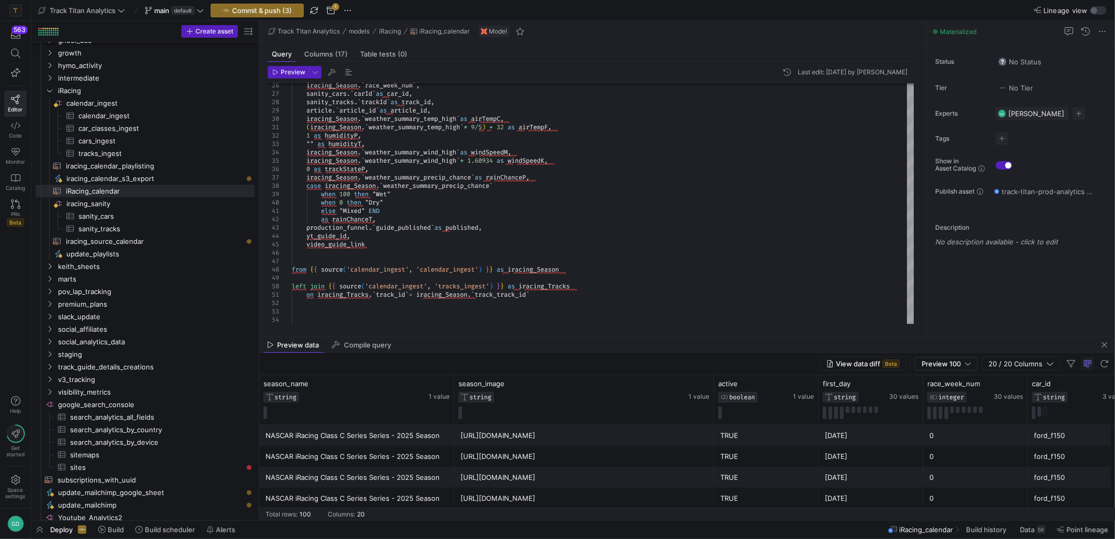
click at [394, 476] on div "NASCAR iRacing Class C Series Series - 2025 Season" at bounding box center [357, 477] width 182 height 20
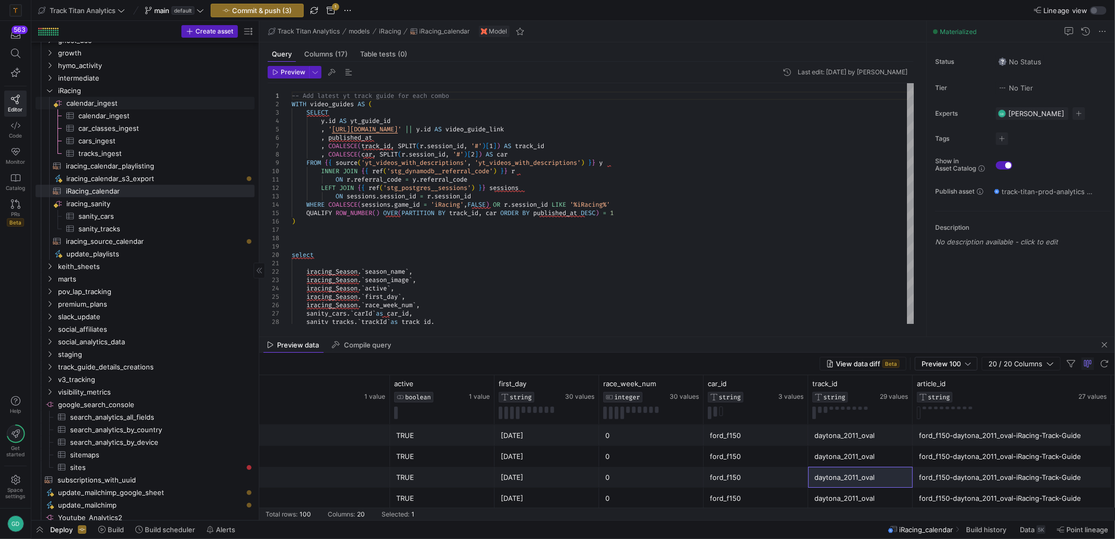
click at [122, 102] on span "calendar_ingest​​​​​​​​" at bounding box center [159, 103] width 187 height 12
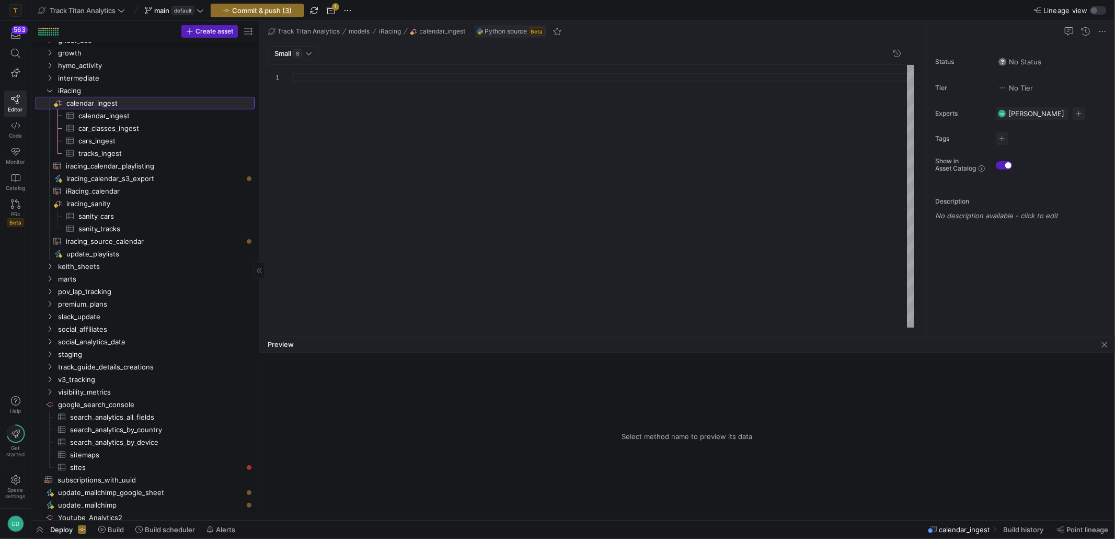
type textarea "import json import logging import pandas as pd import requests import hashlib i…"
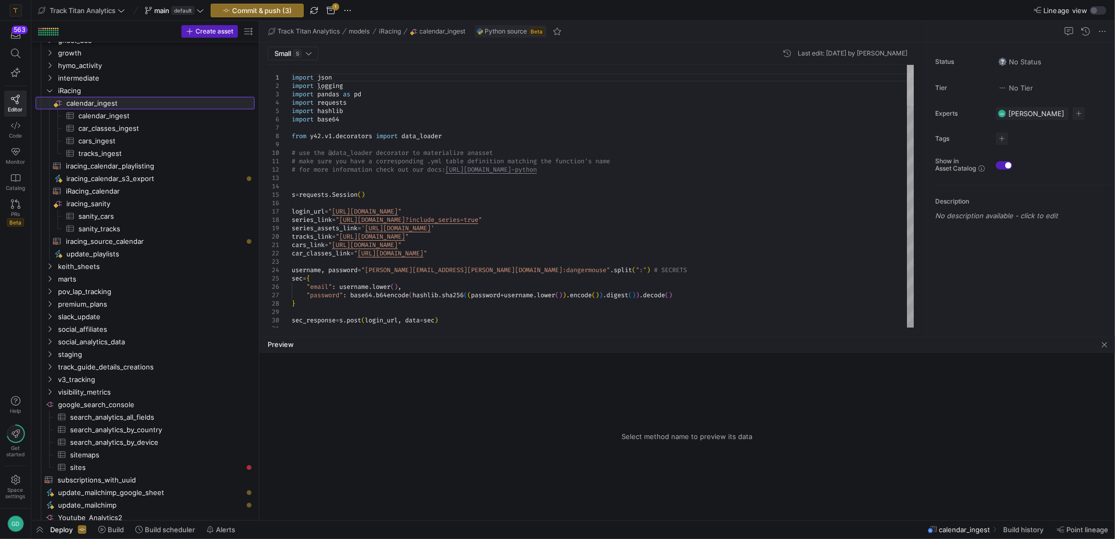
click at [907, 65] on div at bounding box center [910, 85] width 7 height 41
